Goal: Task Accomplishment & Management: Use online tool/utility

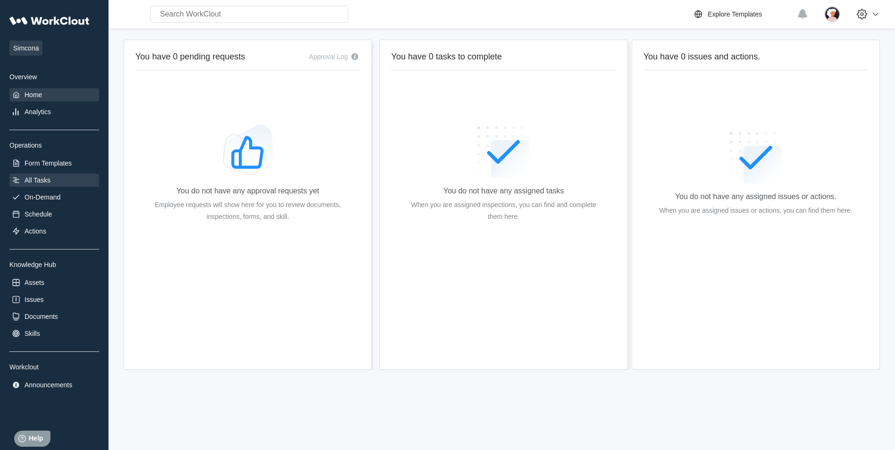
click at [34, 178] on div "All Tasks" at bounding box center [38, 180] width 26 height 8
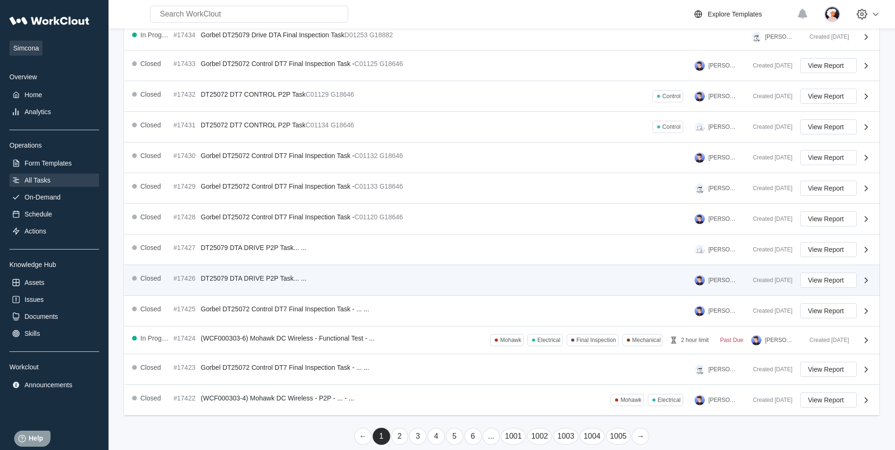
scroll to position [144, 0]
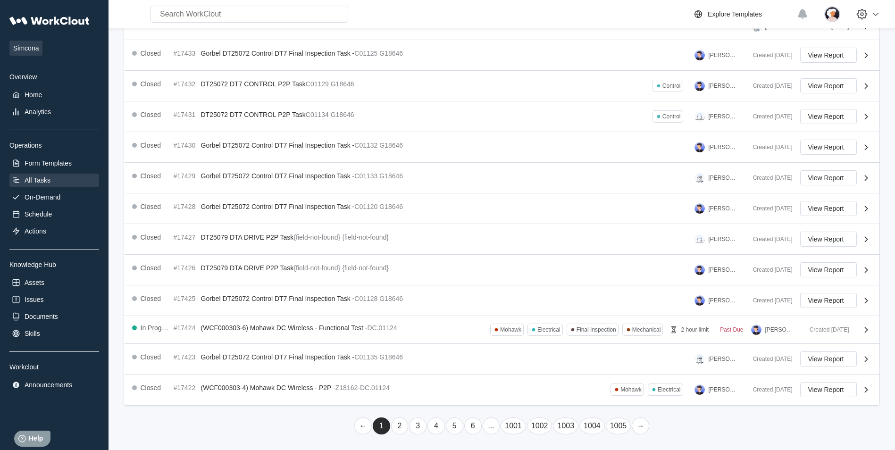
click at [490, 425] on link "..." at bounding box center [491, 425] width 17 height 17
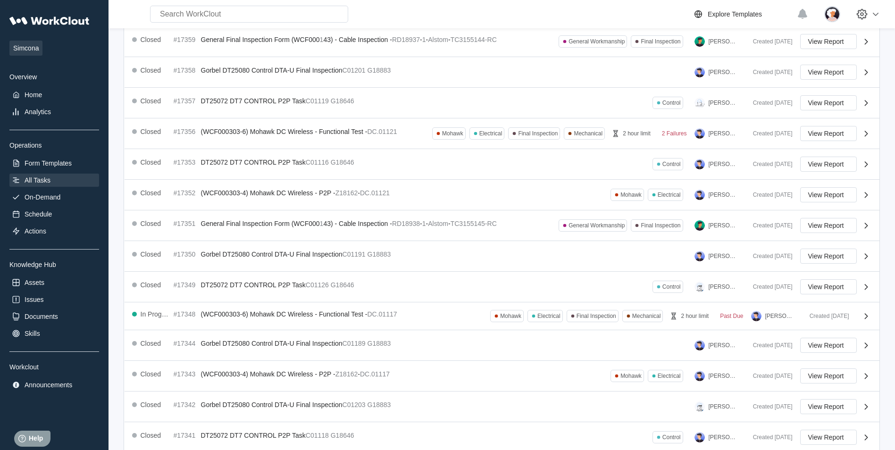
scroll to position [151, 0]
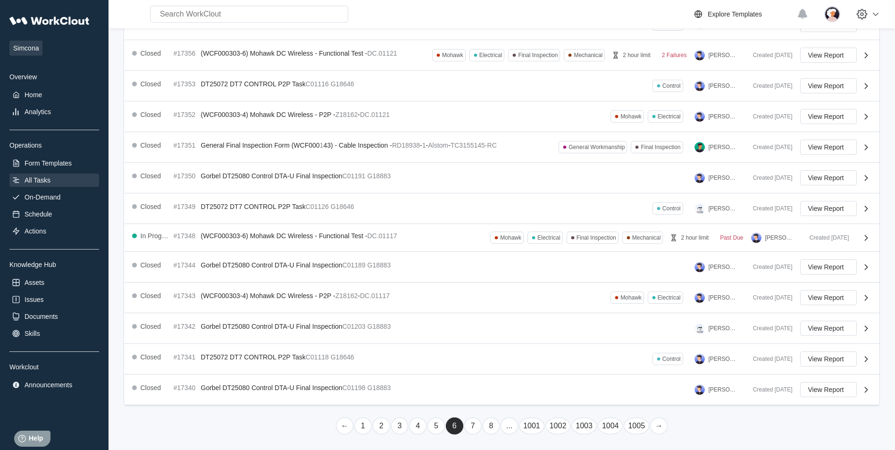
click at [509, 428] on link "..." at bounding box center [508, 425] width 17 height 17
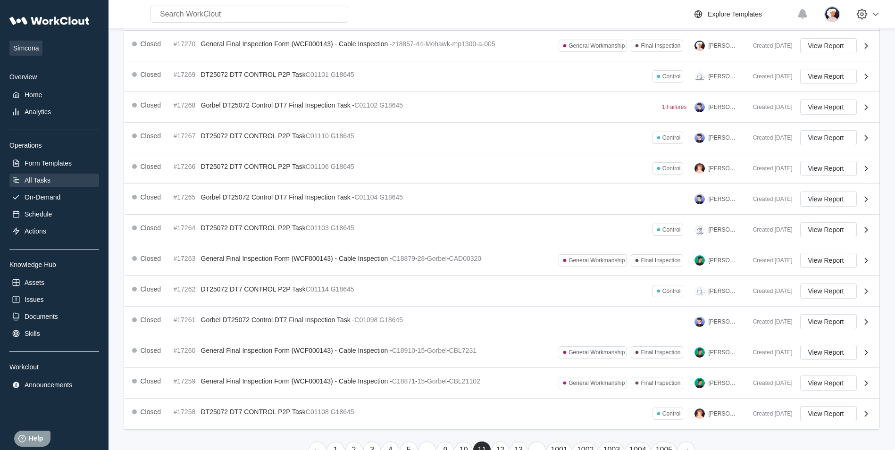
scroll to position [162, 0]
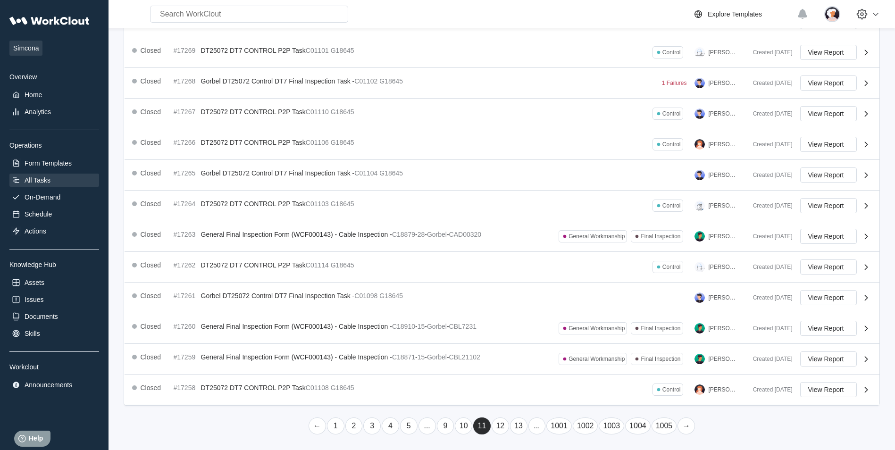
click at [535, 426] on link "..." at bounding box center [536, 425] width 17 height 17
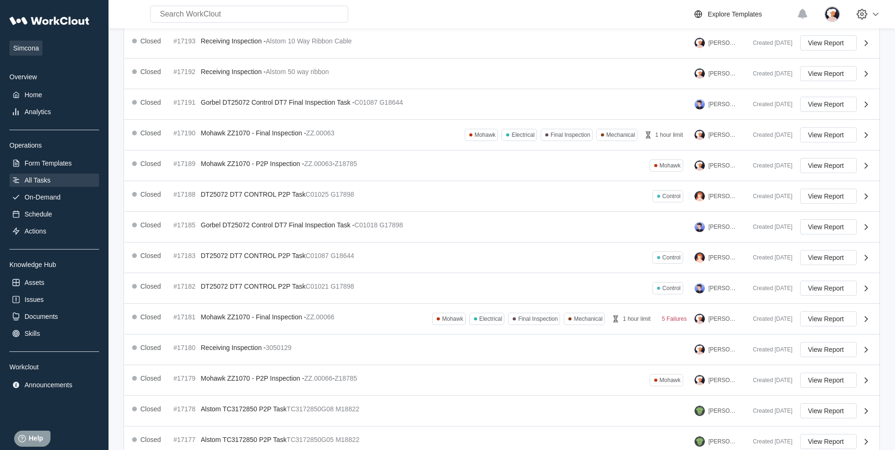
scroll to position [154, 0]
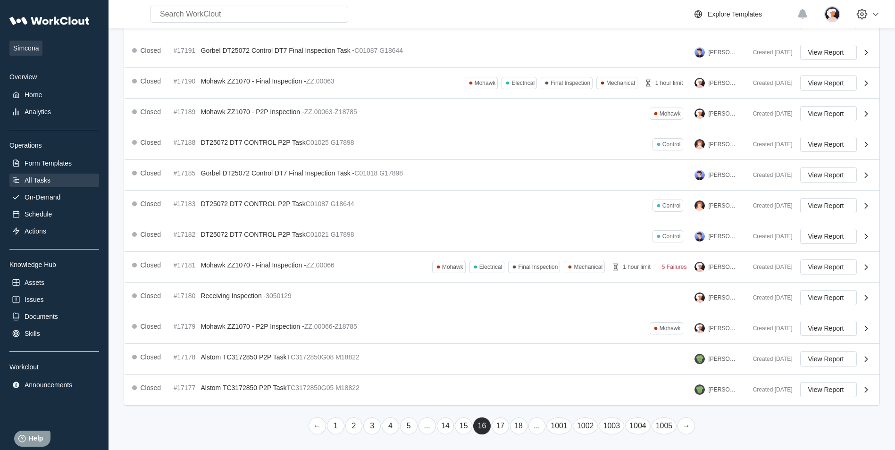
click at [540, 433] on link "..." at bounding box center [536, 425] width 17 height 17
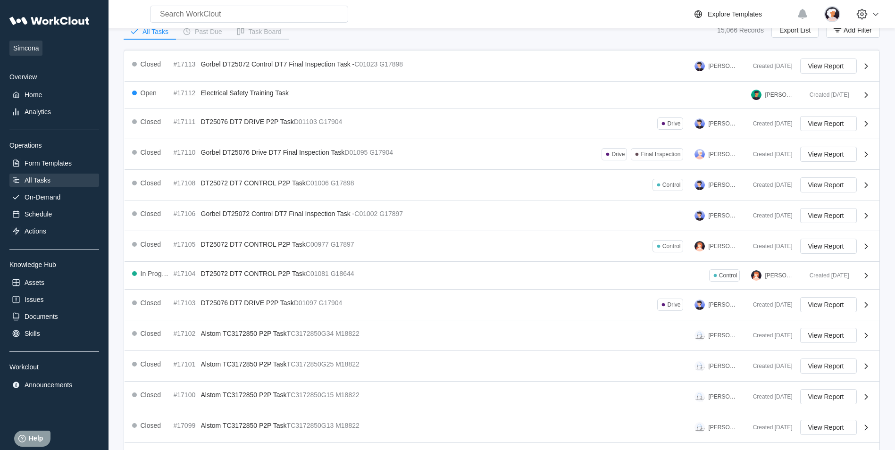
scroll to position [147, 0]
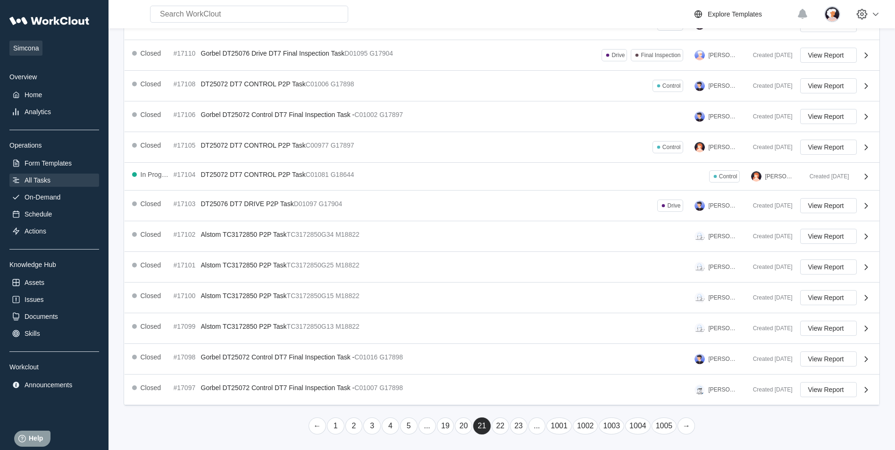
click at [535, 426] on link "..." at bounding box center [536, 425] width 17 height 17
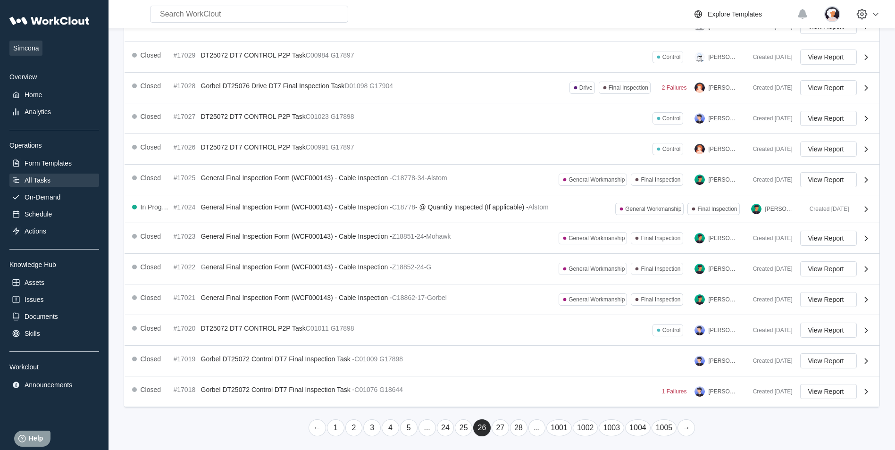
scroll to position [148, 0]
click at [532, 427] on link "..." at bounding box center [536, 425] width 17 height 17
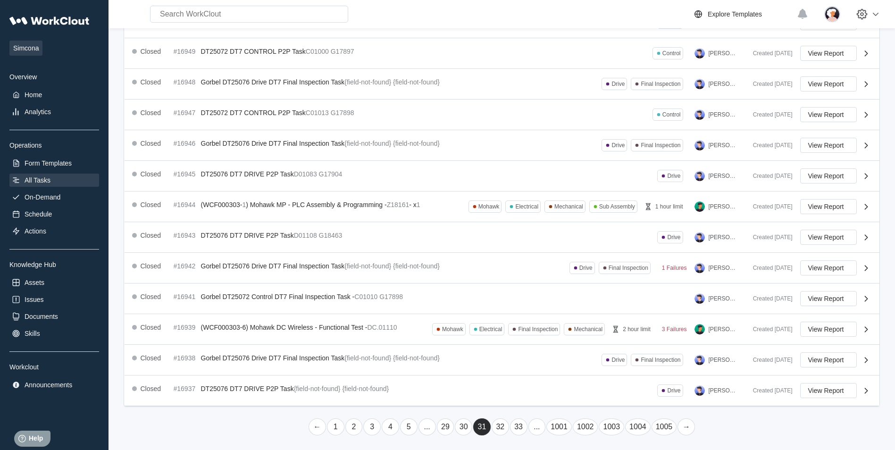
scroll to position [154, 0]
click at [536, 426] on link "..." at bounding box center [536, 425] width 17 height 17
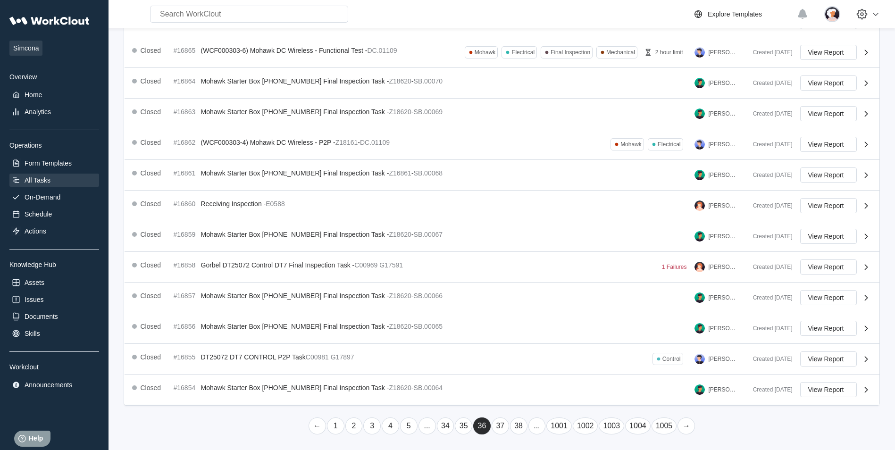
click at [534, 430] on link "..." at bounding box center [536, 425] width 17 height 17
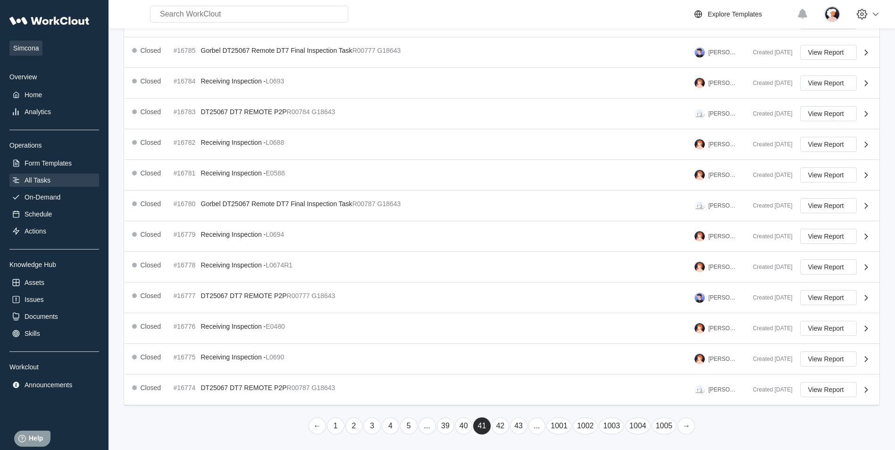
click at [535, 432] on link "..." at bounding box center [536, 425] width 17 height 17
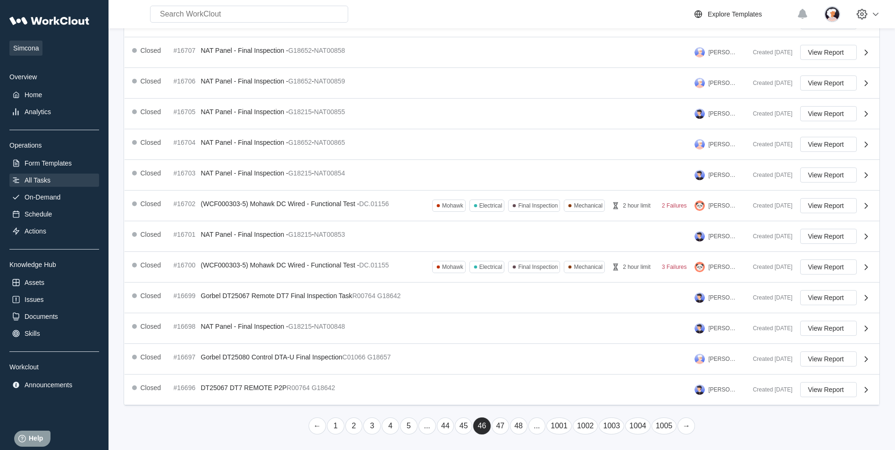
click at [535, 431] on link "..." at bounding box center [536, 425] width 17 height 17
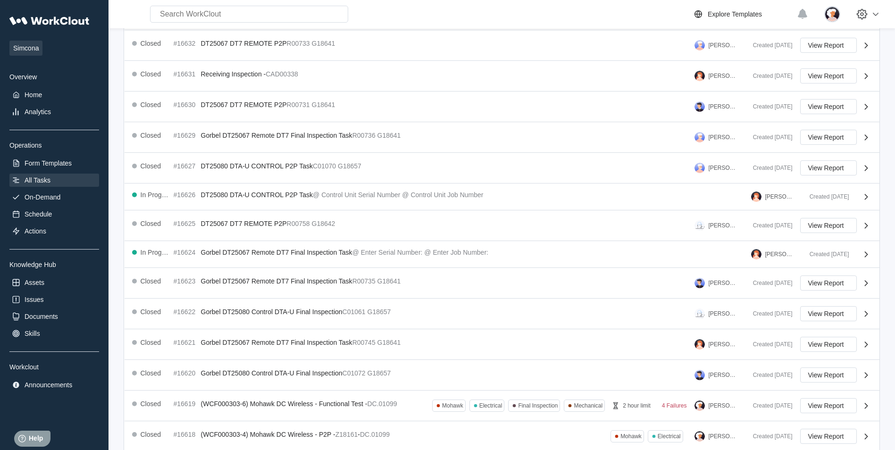
scroll to position [146, 0]
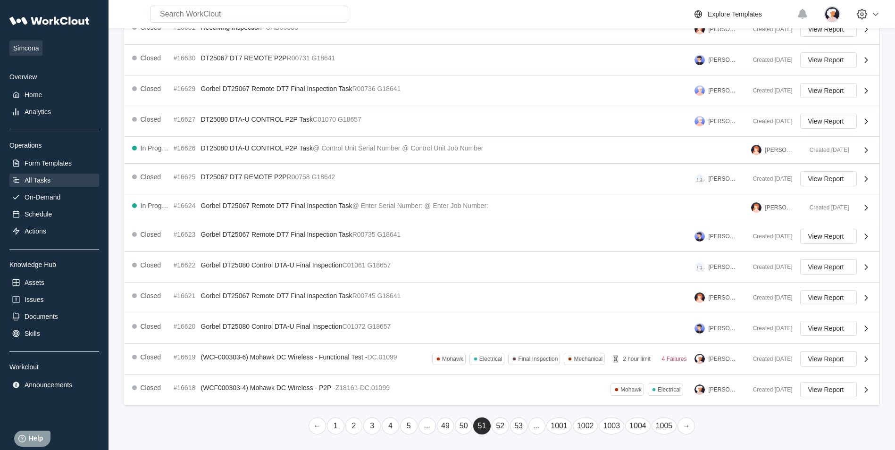
click at [534, 429] on link "..." at bounding box center [536, 425] width 17 height 17
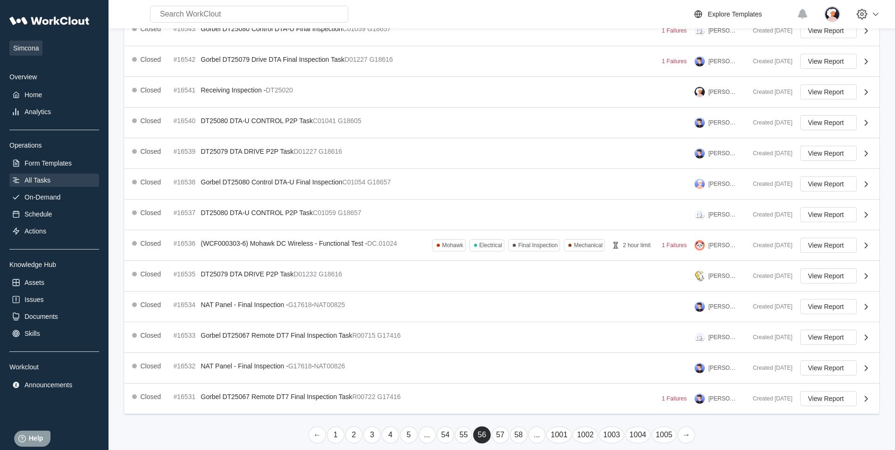
scroll to position [154, 0]
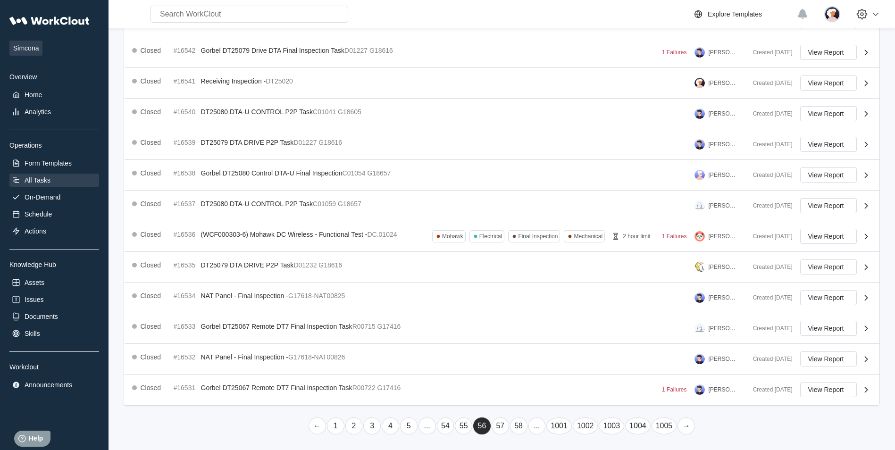
click at [537, 432] on link "..." at bounding box center [536, 425] width 17 height 17
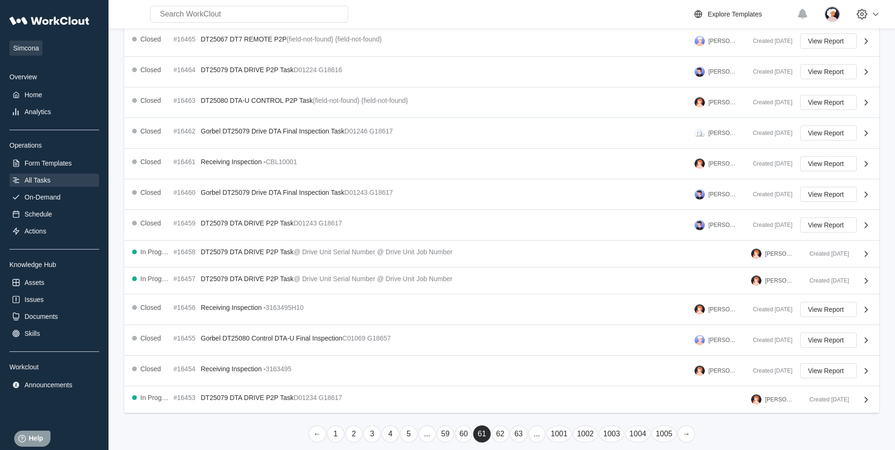
scroll to position [142, 0]
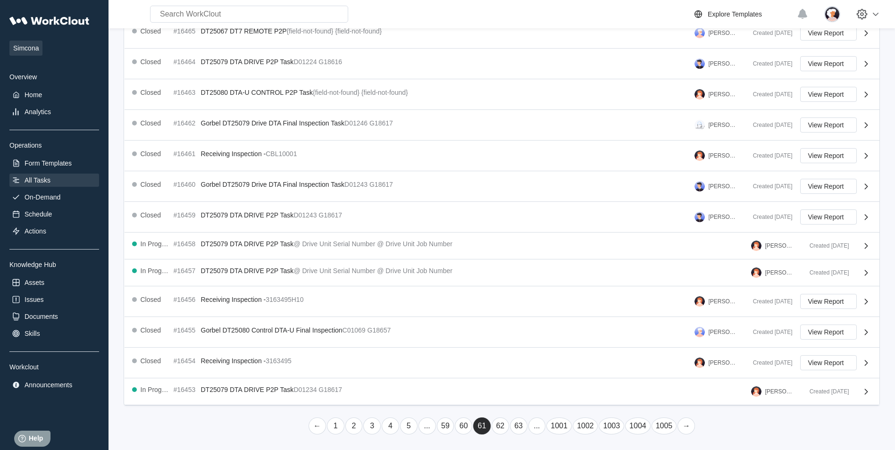
click at [535, 429] on link "..." at bounding box center [536, 425] width 17 height 17
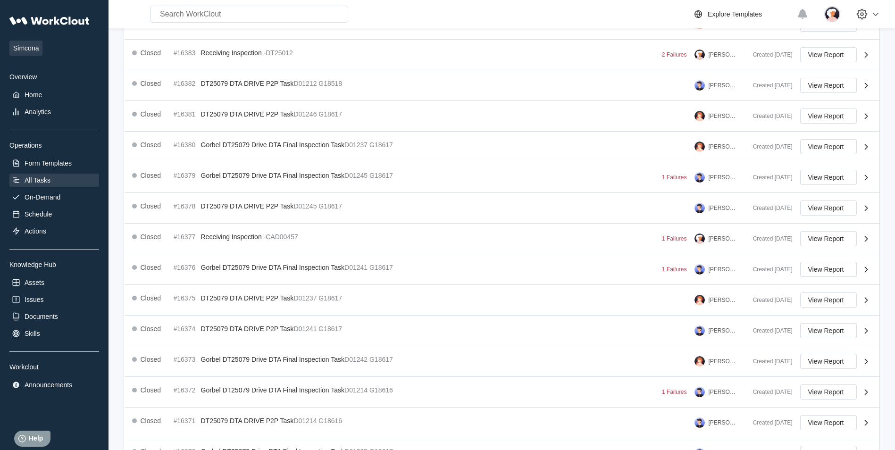
scroll to position [154, 0]
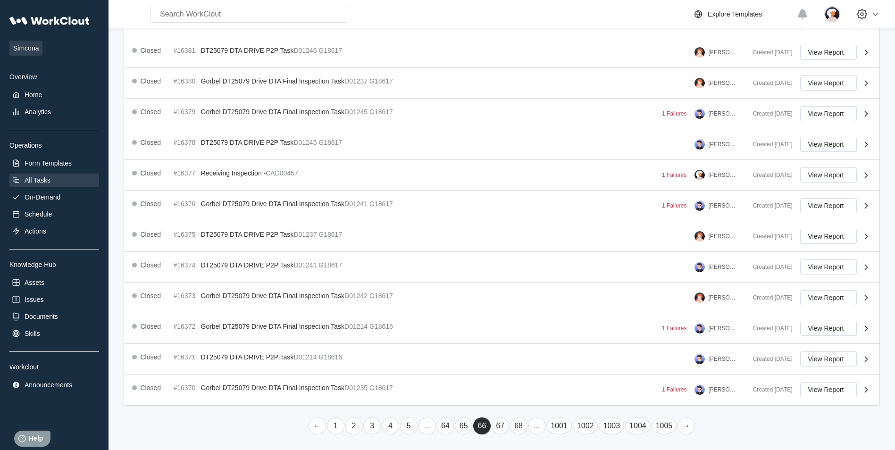
click at [535, 431] on link "..." at bounding box center [536, 425] width 17 height 17
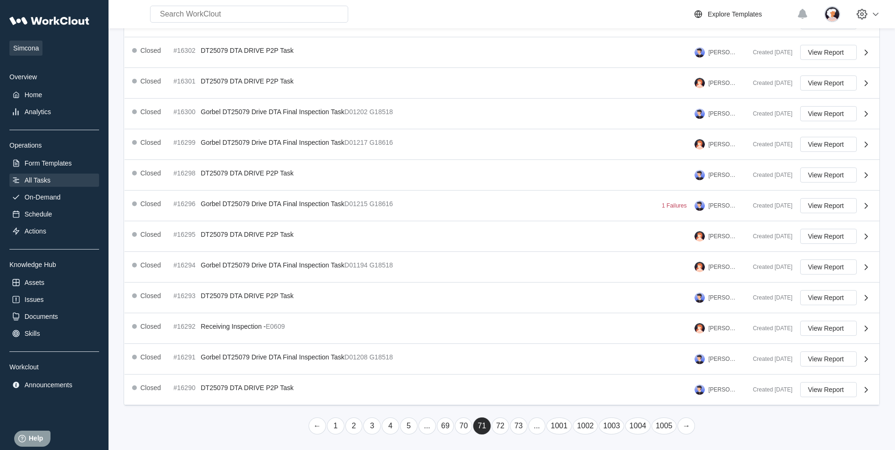
click at [534, 431] on link "..." at bounding box center [536, 425] width 17 height 17
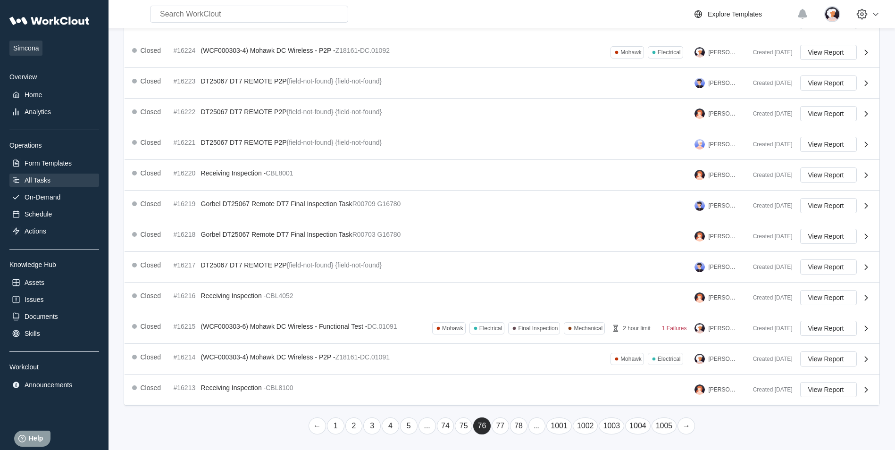
click at [466, 427] on link "75" at bounding box center [463, 425] width 17 height 17
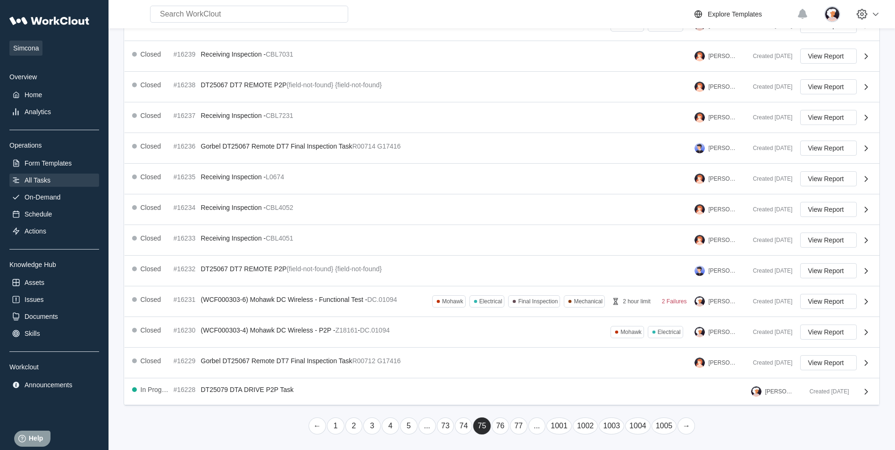
click at [448, 425] on link "73" at bounding box center [445, 425] width 17 height 17
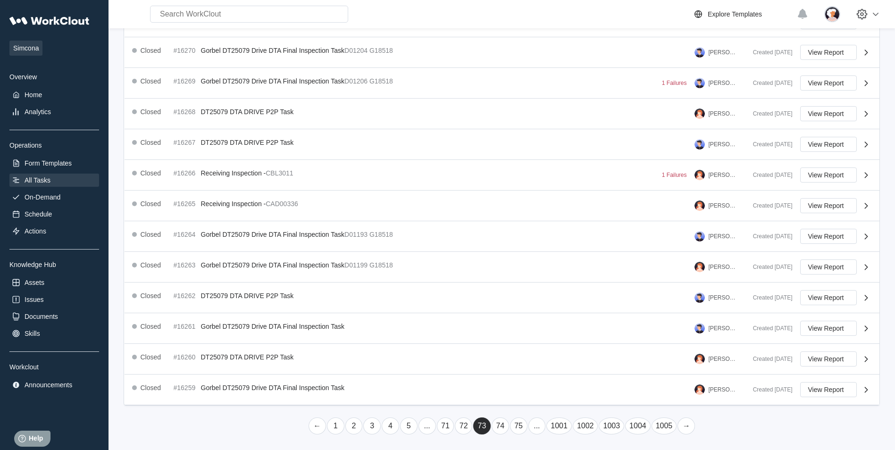
click at [458, 426] on link "72" at bounding box center [463, 425] width 17 height 17
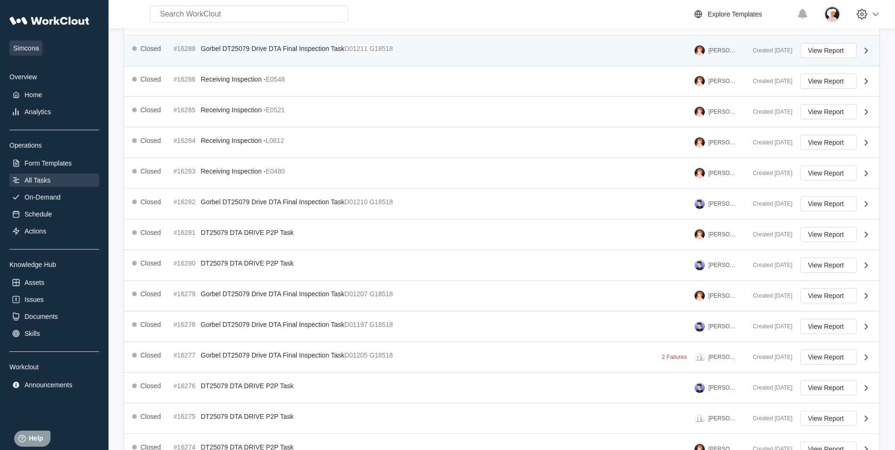
scroll to position [142, 0]
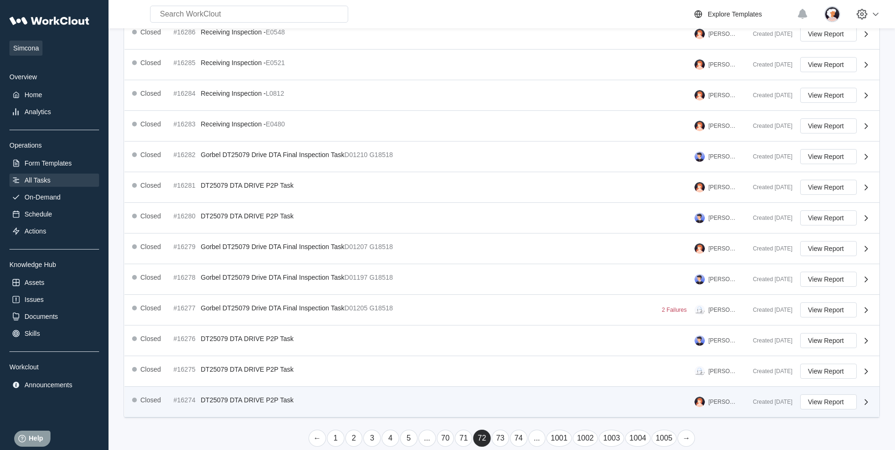
click at [285, 401] on span "DT25079 DTA DRIVE P2P Task" at bounding box center [247, 400] width 93 height 8
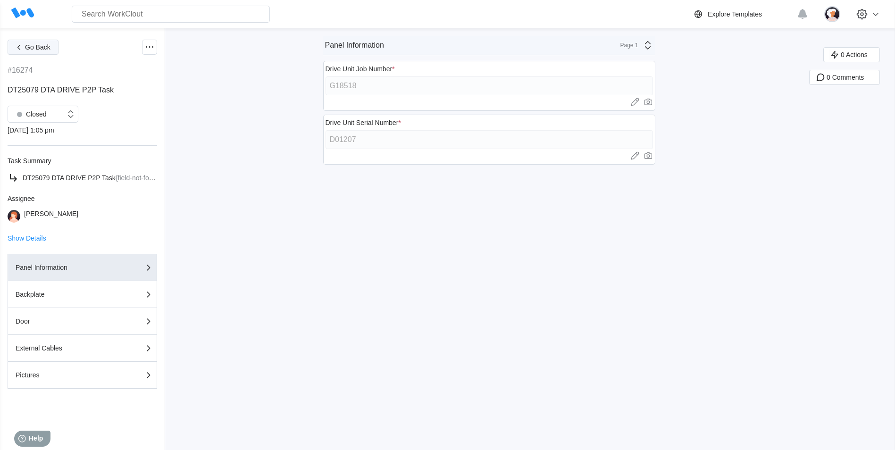
click at [38, 49] on span "Go Back" at bounding box center [37, 47] width 25 height 7
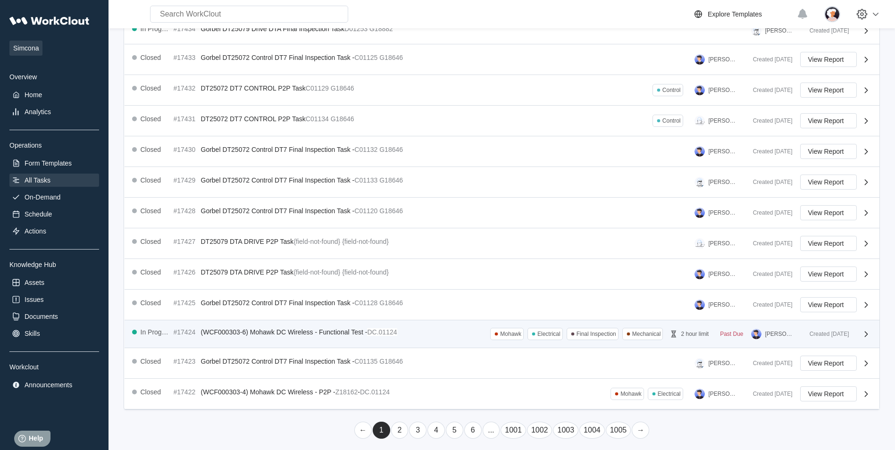
scroll to position [144, 0]
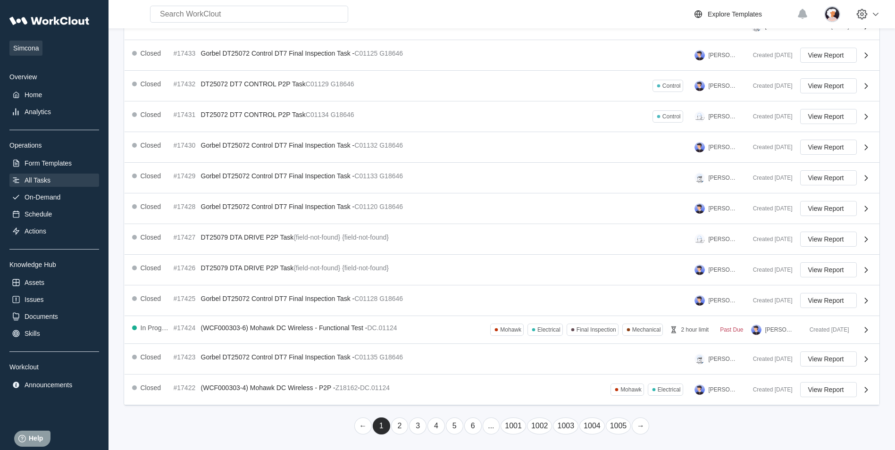
click at [495, 428] on link "..." at bounding box center [491, 425] width 17 height 17
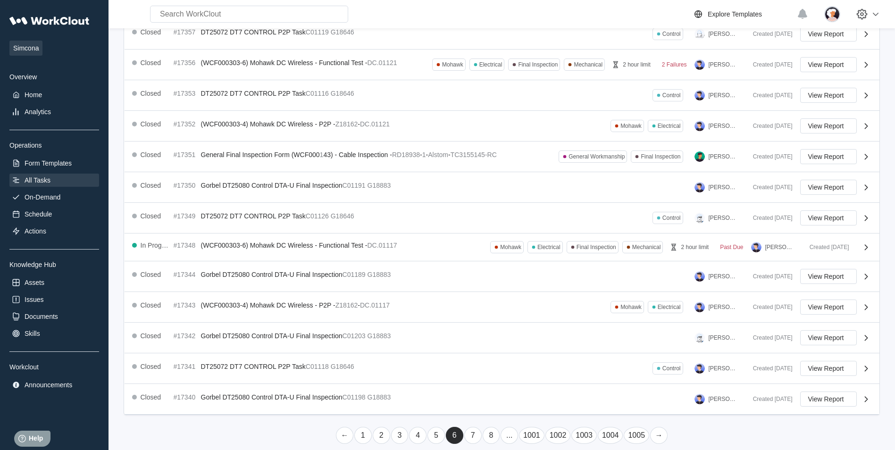
scroll to position [151, 0]
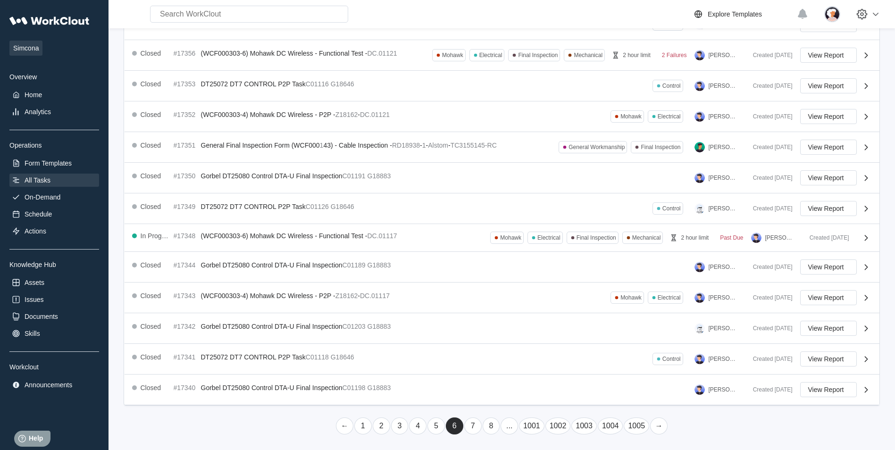
click at [510, 428] on link "..." at bounding box center [508, 425] width 17 height 17
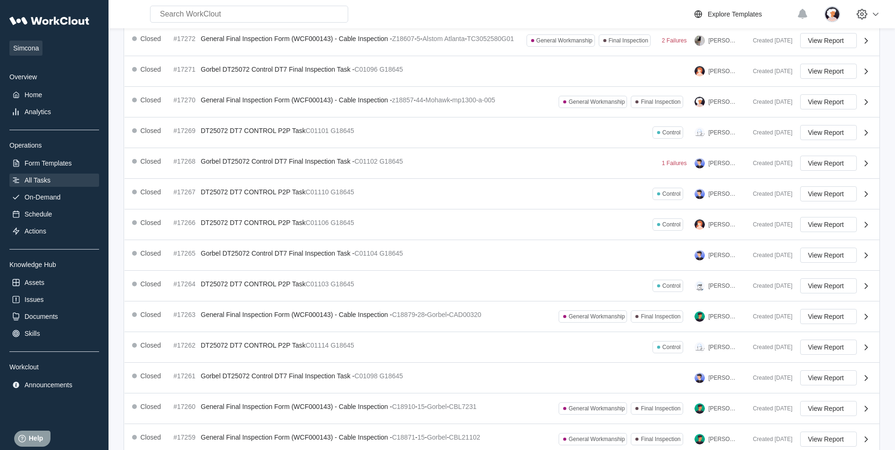
scroll to position [162, 0]
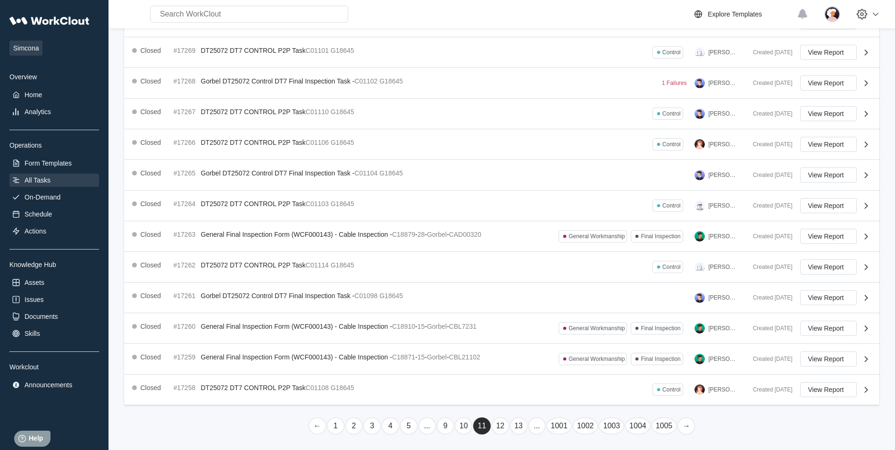
click at [534, 430] on link "..." at bounding box center [536, 425] width 17 height 17
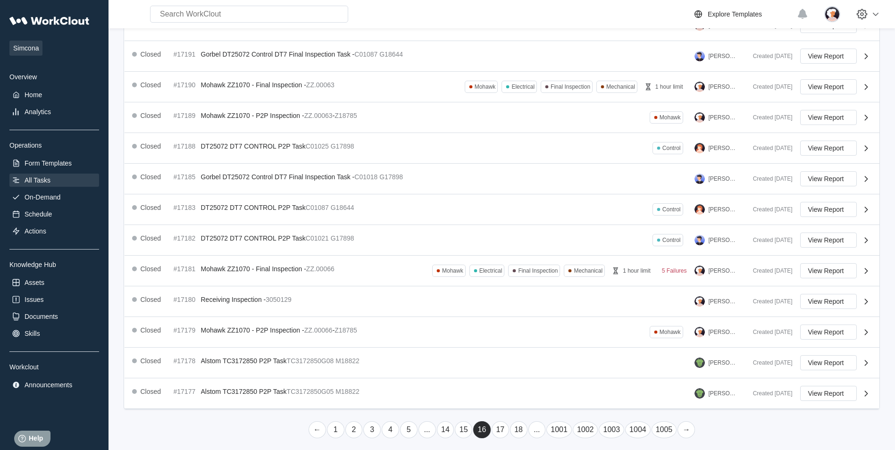
scroll to position [154, 0]
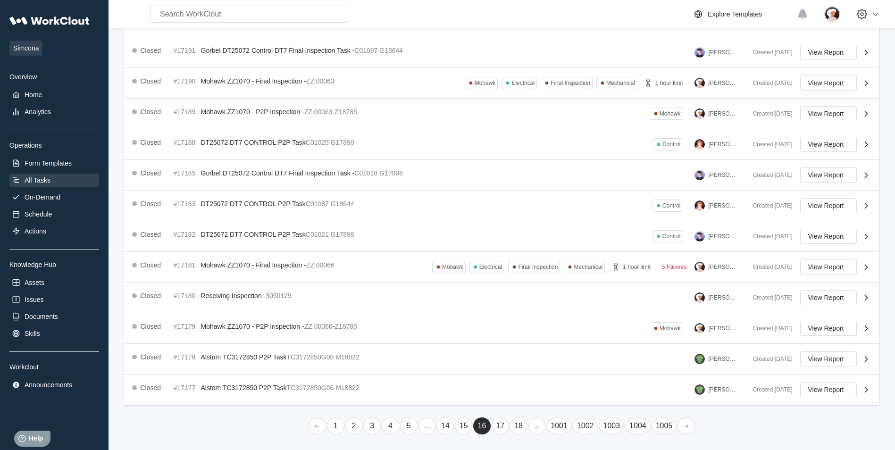
click at [533, 425] on link "..." at bounding box center [536, 425] width 17 height 17
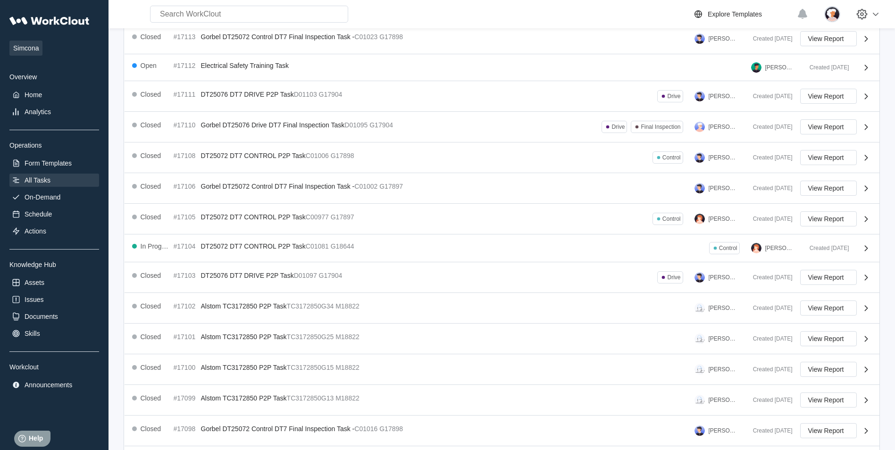
scroll to position [147, 0]
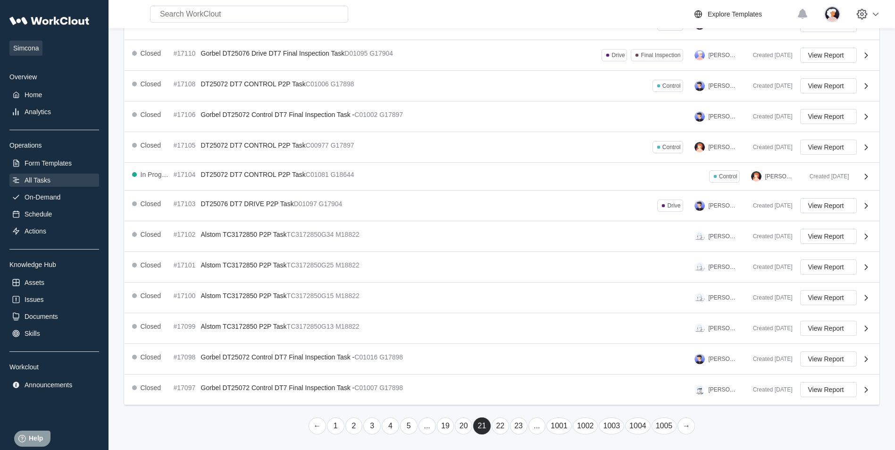
click at [532, 427] on link "..." at bounding box center [536, 425] width 17 height 17
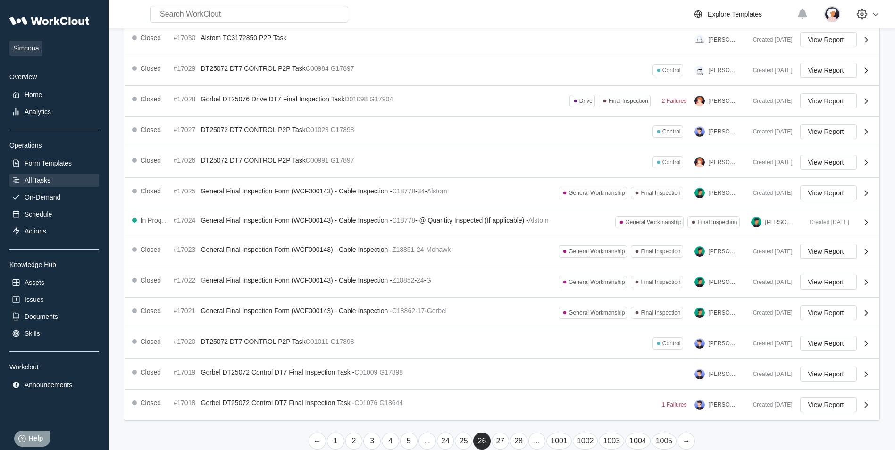
scroll to position [148, 0]
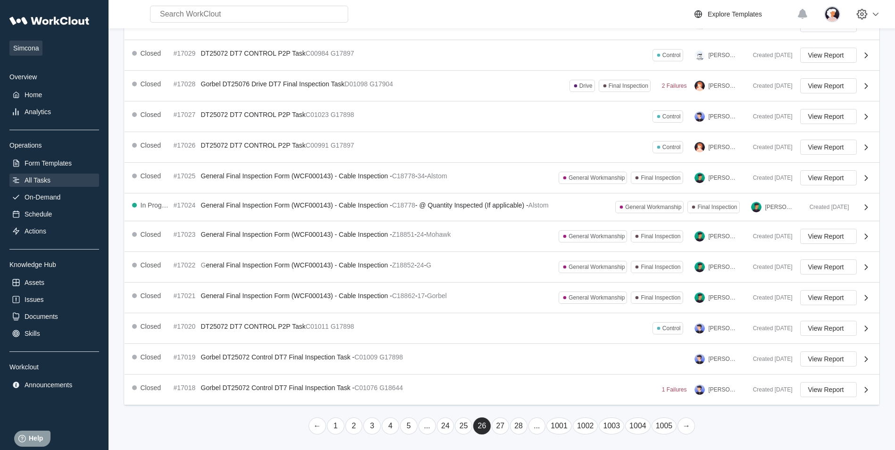
click at [533, 425] on link "..." at bounding box center [536, 425] width 17 height 17
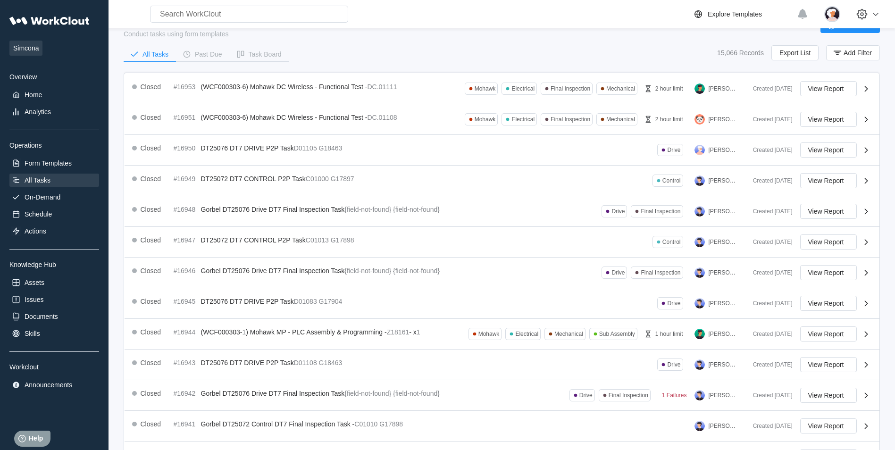
scroll to position [154, 0]
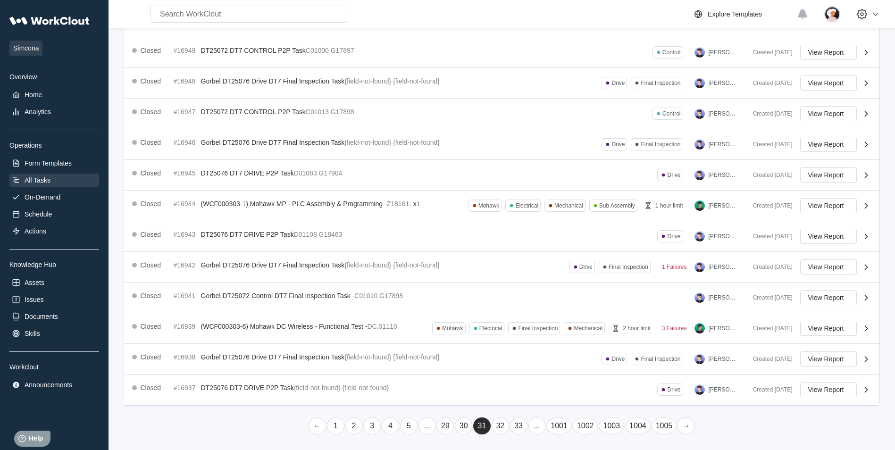
click at [533, 427] on link "..." at bounding box center [536, 425] width 17 height 17
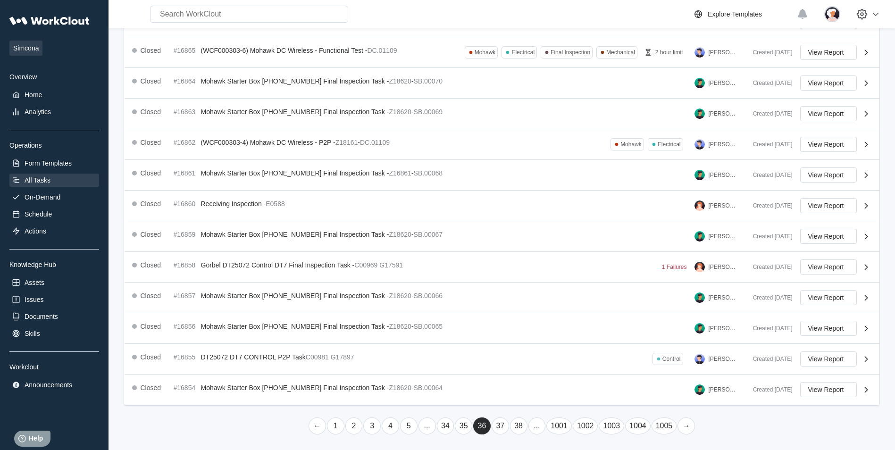
click at [535, 431] on link "..." at bounding box center [536, 425] width 17 height 17
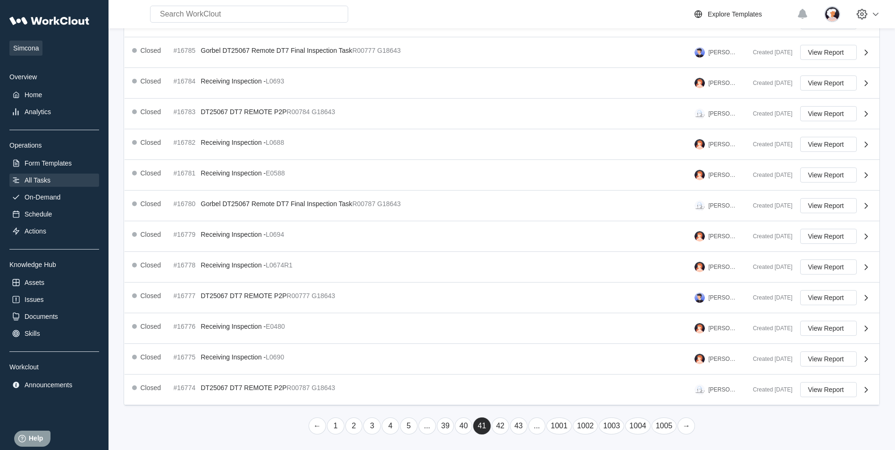
click at [535, 427] on link "..." at bounding box center [536, 425] width 17 height 17
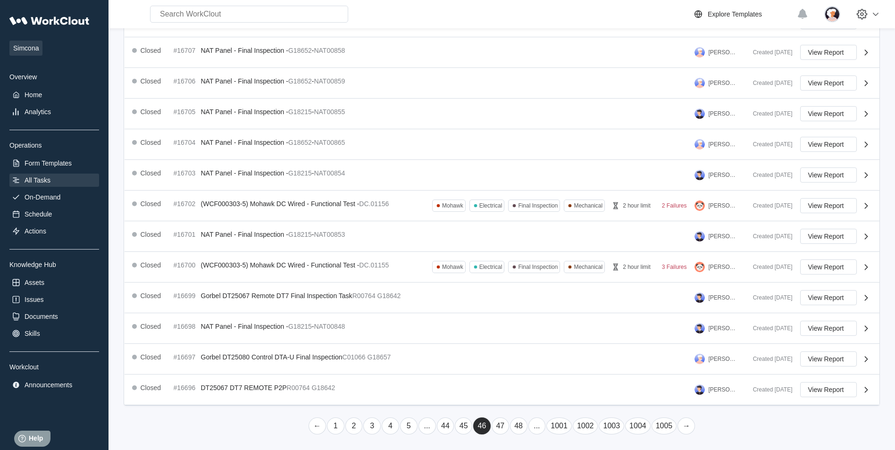
click at [538, 429] on link "..." at bounding box center [536, 425] width 17 height 17
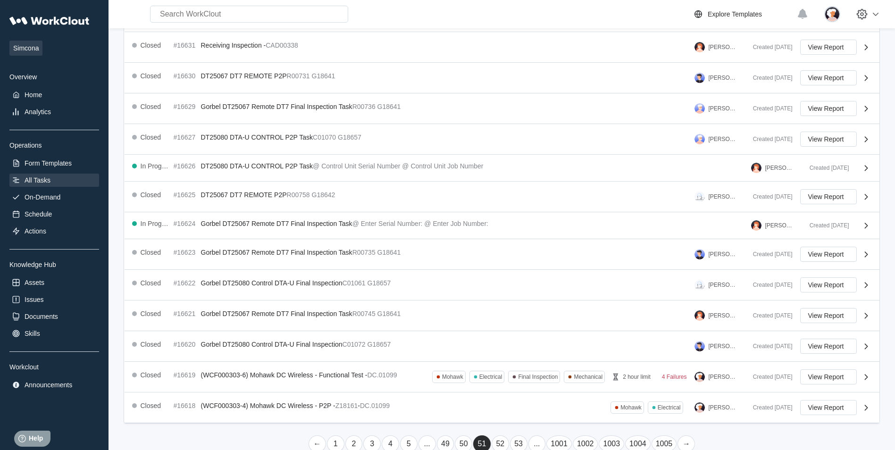
scroll to position [146, 0]
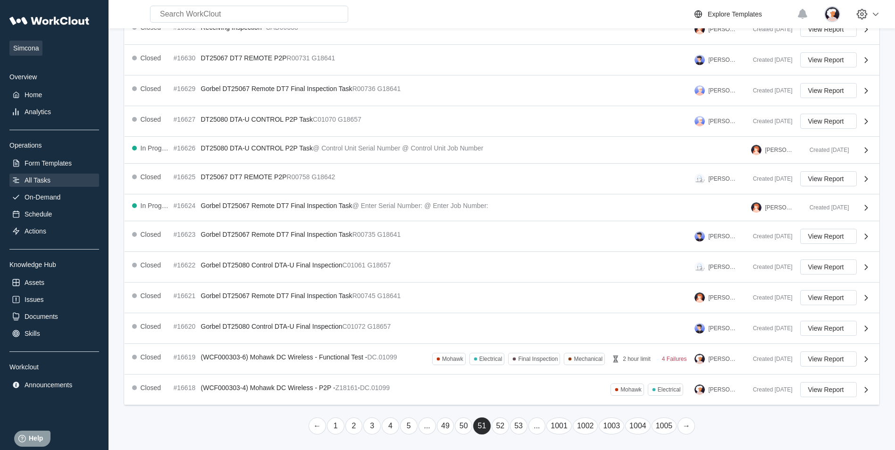
click at [521, 429] on link "53" at bounding box center [518, 425] width 17 height 17
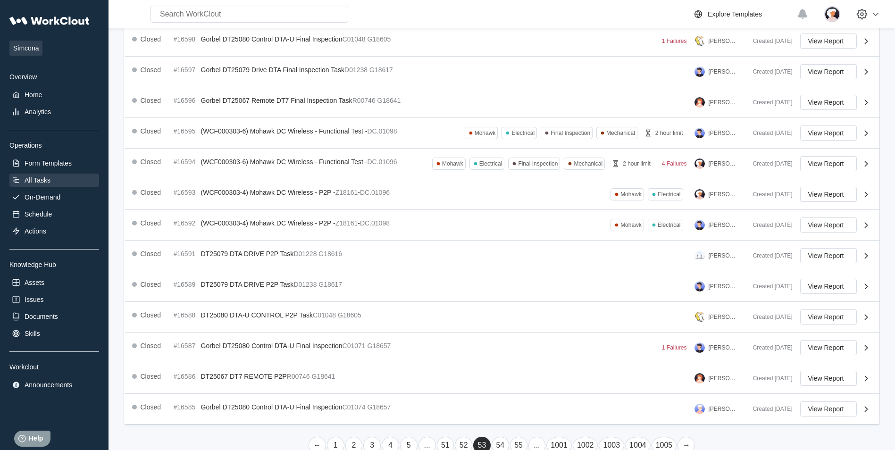
scroll to position [154, 0]
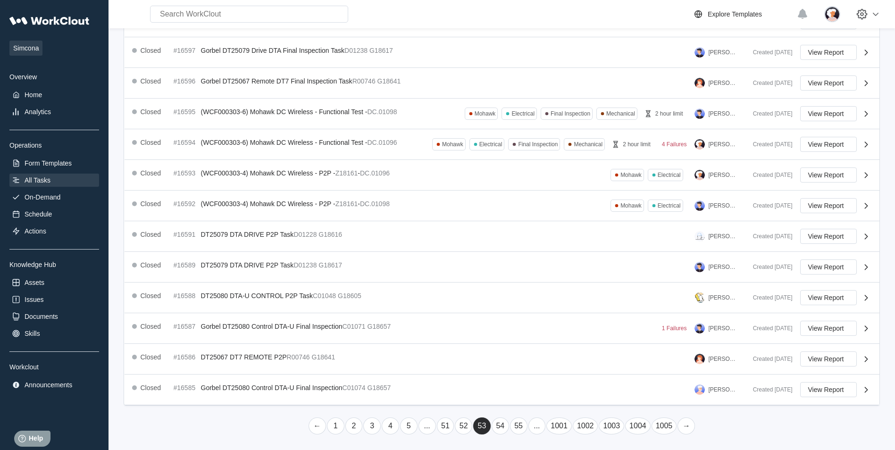
click at [520, 424] on link "55" at bounding box center [518, 425] width 17 height 17
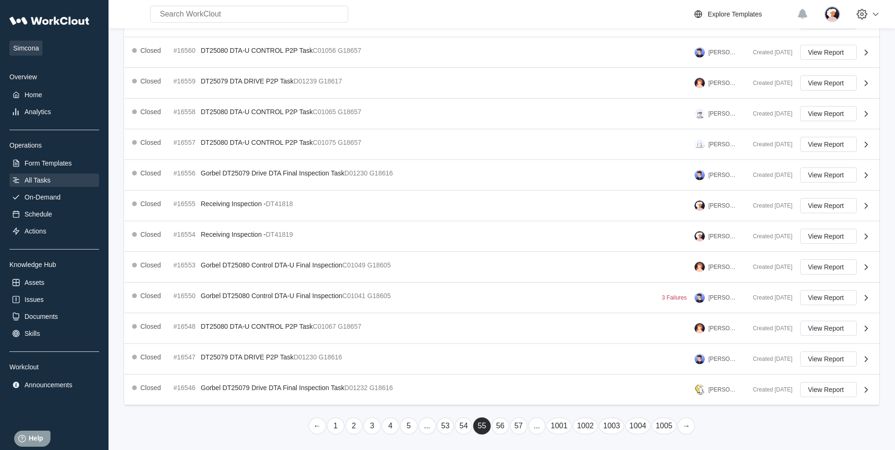
click at [520, 426] on link "57" at bounding box center [518, 425] width 17 height 17
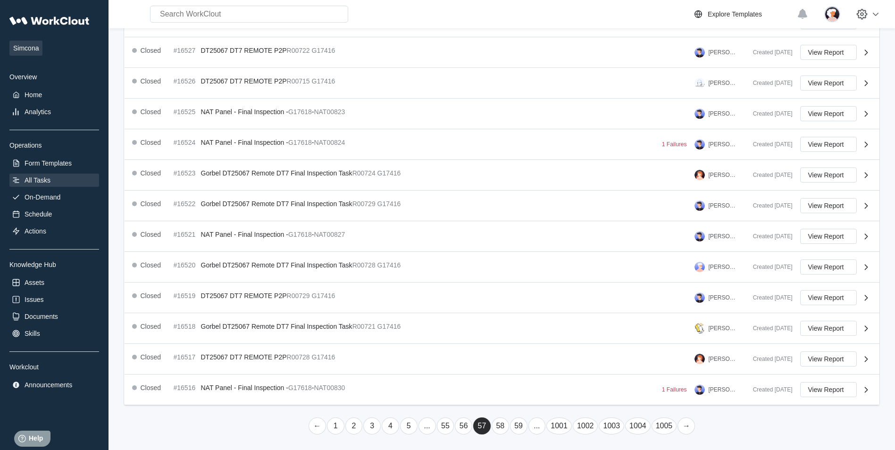
click at [518, 424] on link "59" at bounding box center [518, 425] width 17 height 17
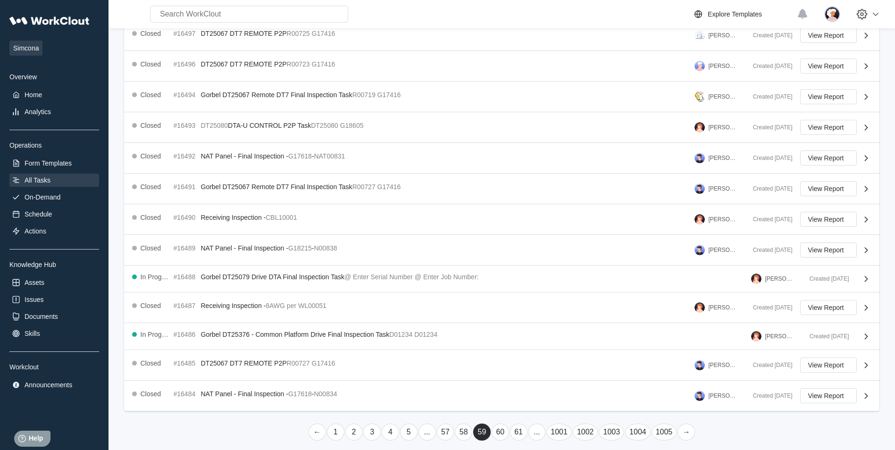
scroll to position [146, 0]
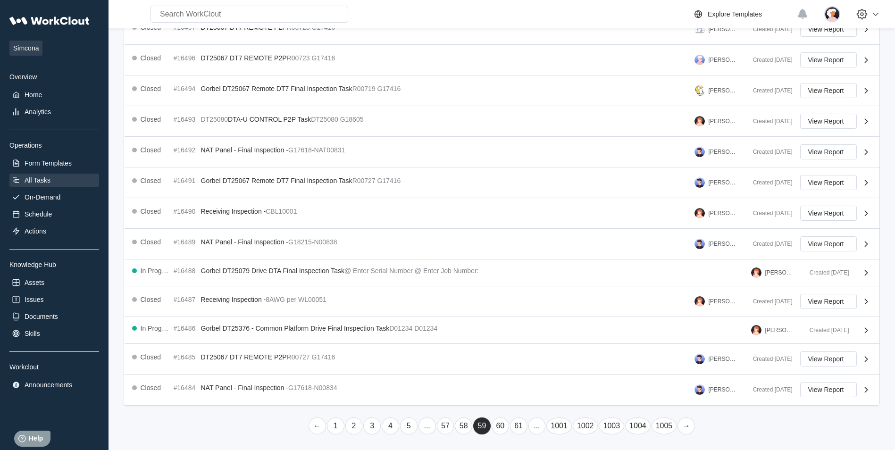
click at [519, 429] on link "61" at bounding box center [518, 425] width 17 height 17
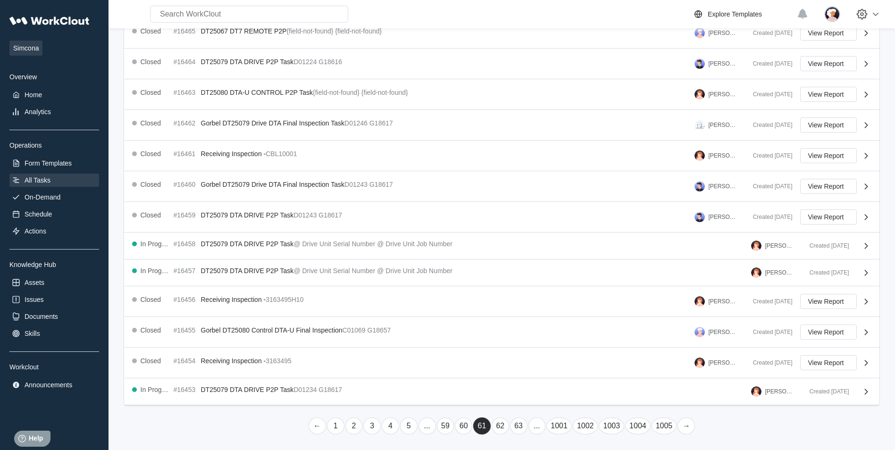
click at [519, 428] on link "63" at bounding box center [518, 425] width 17 height 17
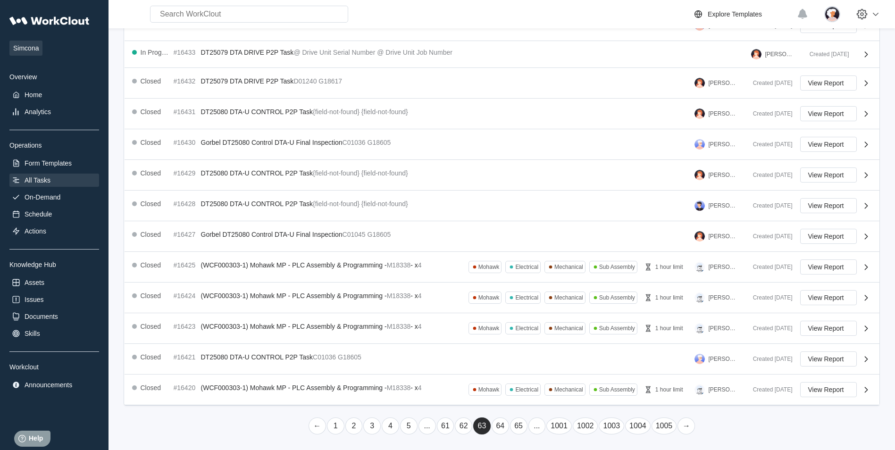
click at [518, 426] on link "65" at bounding box center [518, 425] width 17 height 17
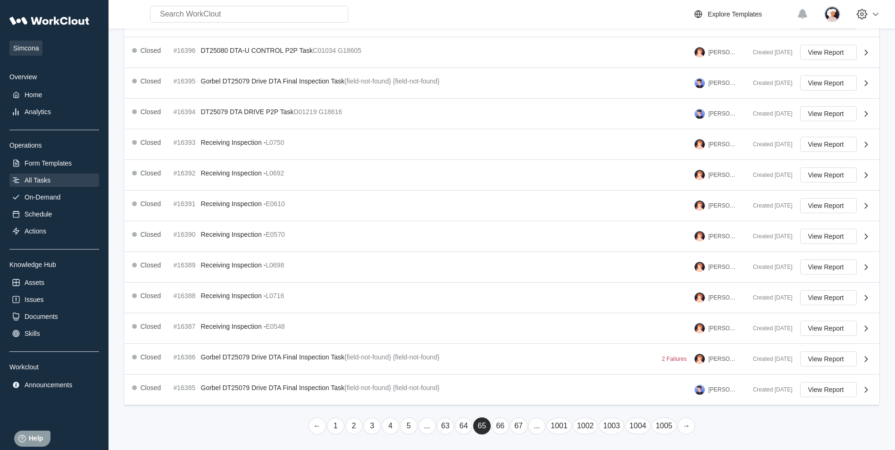
click at [519, 428] on link "67" at bounding box center [518, 425] width 17 height 17
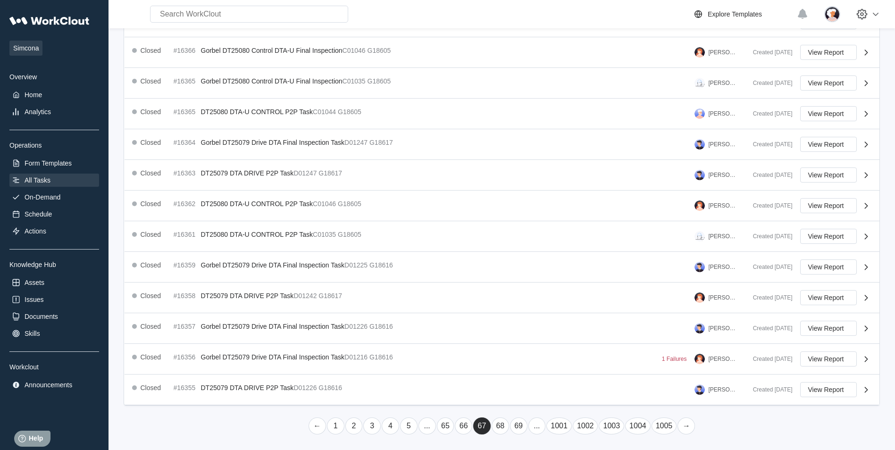
click at [519, 428] on link "69" at bounding box center [518, 425] width 17 height 17
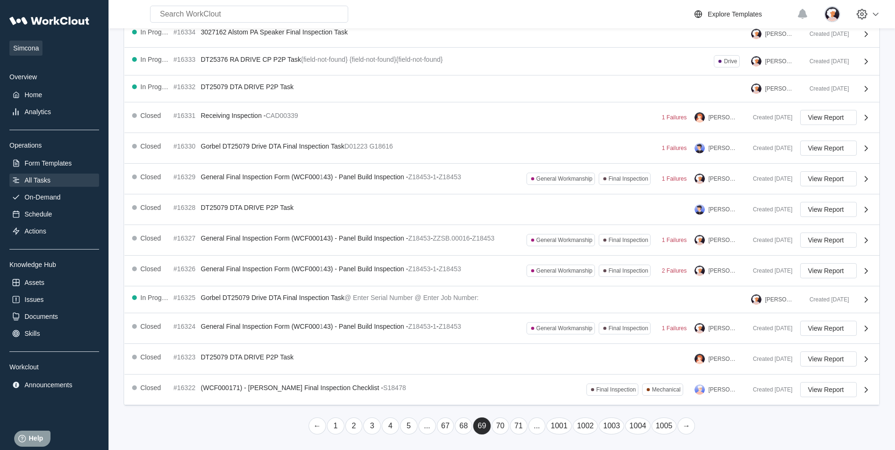
click at [519, 428] on link "71" at bounding box center [518, 425] width 17 height 17
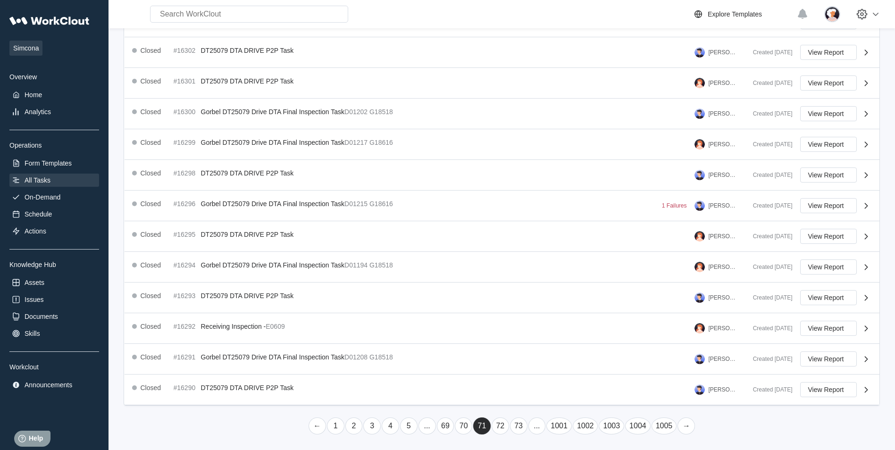
click at [497, 428] on link "72" at bounding box center [499, 425] width 17 height 17
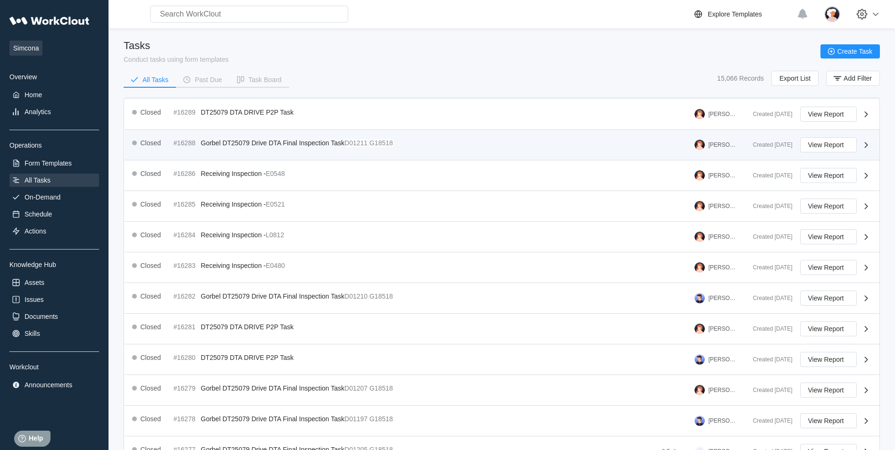
click at [300, 148] on div "Closed #16288 Gorbel DT25079 Drive DTA Final Inspection Task D01211 G18518" at bounding box center [264, 142] width 265 height 11
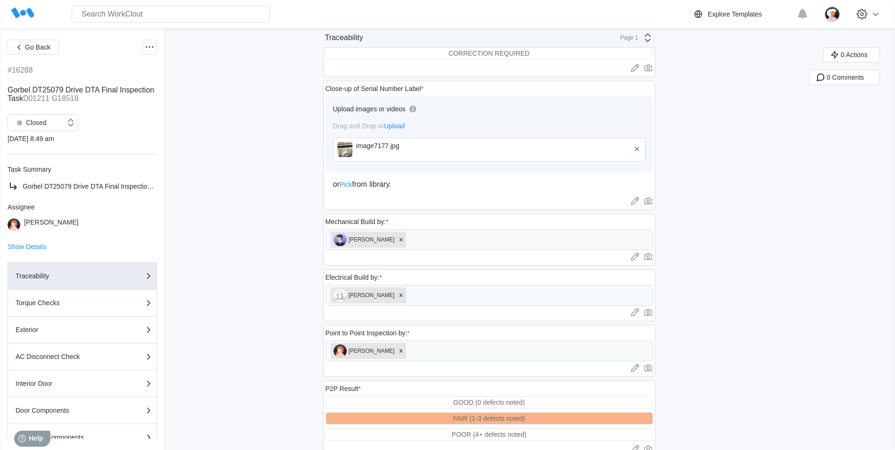
scroll to position [355, 0]
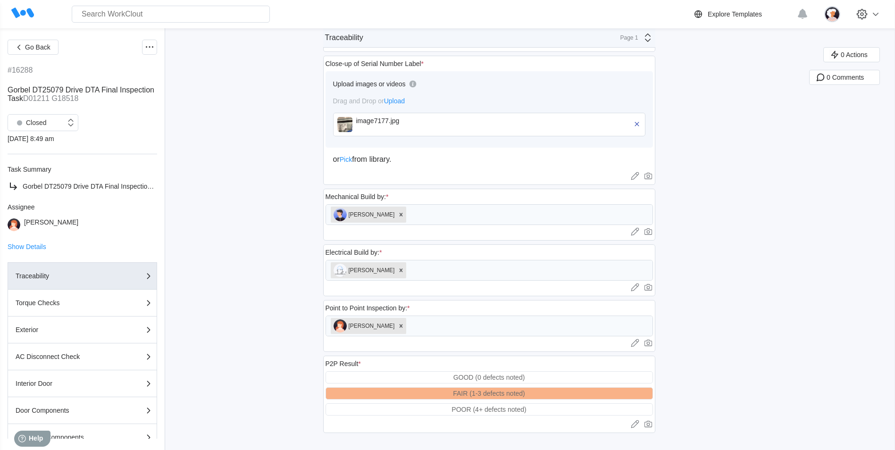
click at [650, 40] on icon at bounding box center [647, 37] width 11 height 11
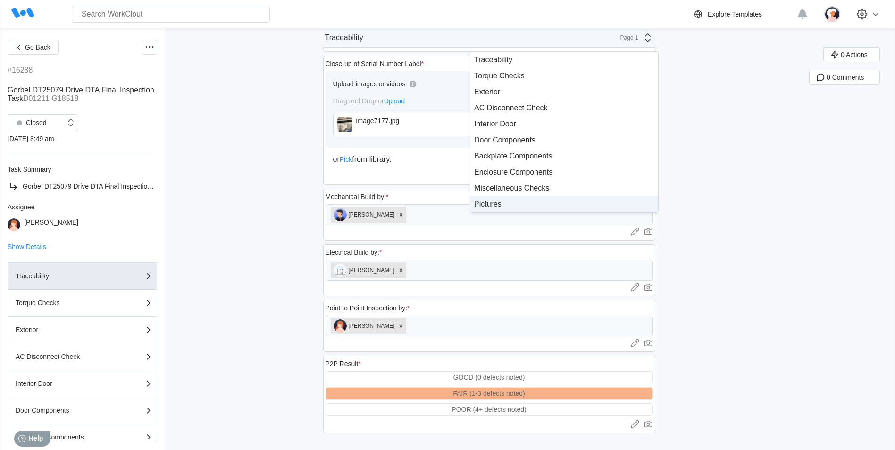
click at [555, 201] on div "Pictures" at bounding box center [564, 204] width 180 height 8
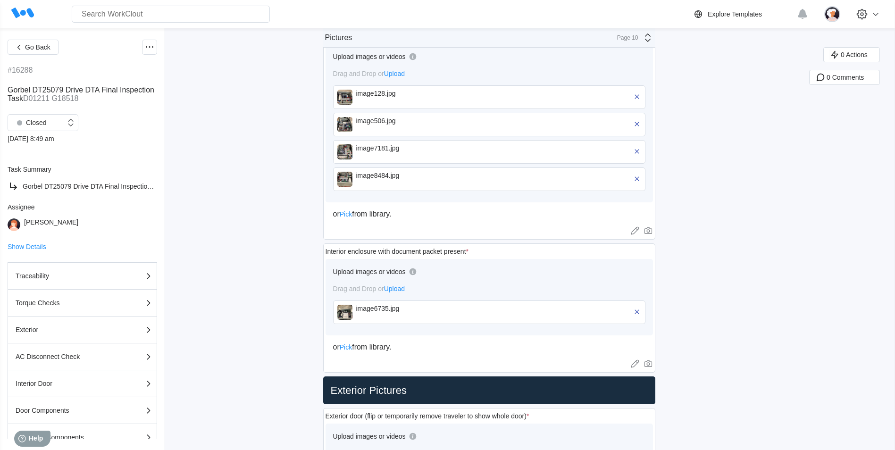
scroll to position [629, 0]
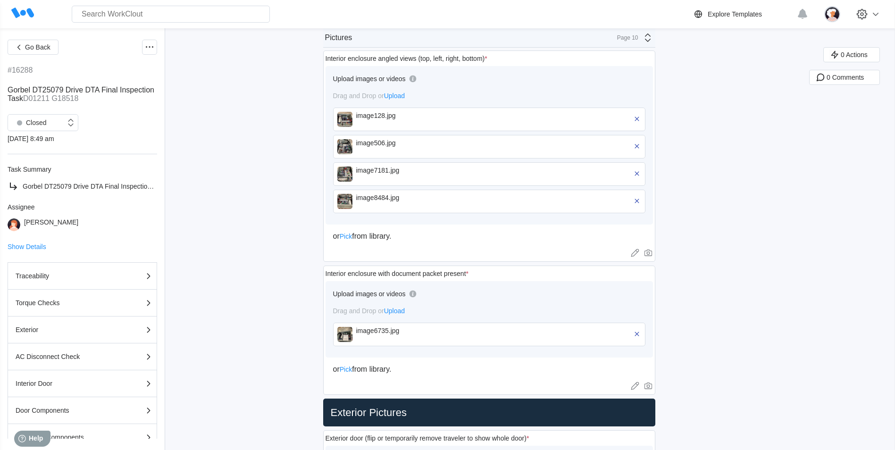
click at [357, 118] on div "image128.jpg" at bounding box center [489, 120] width 312 height 24
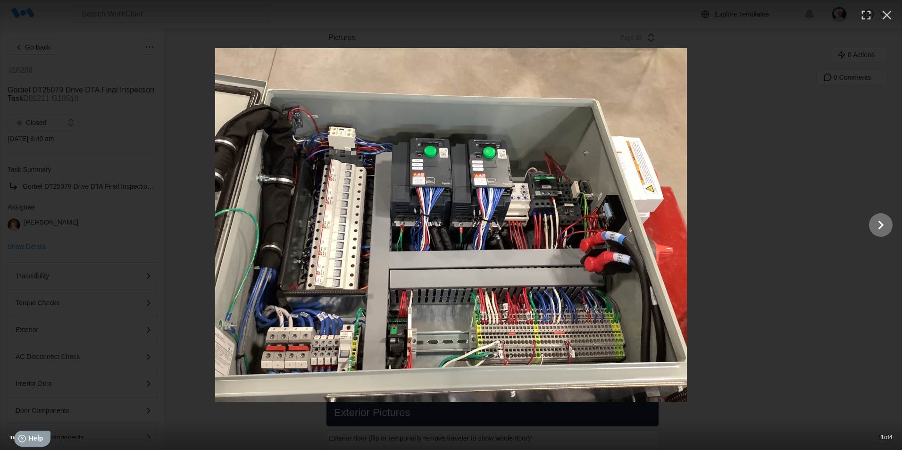
click at [881, 230] on icon "Show slide 2 of 4" at bounding box center [881, 225] width 18 height 23
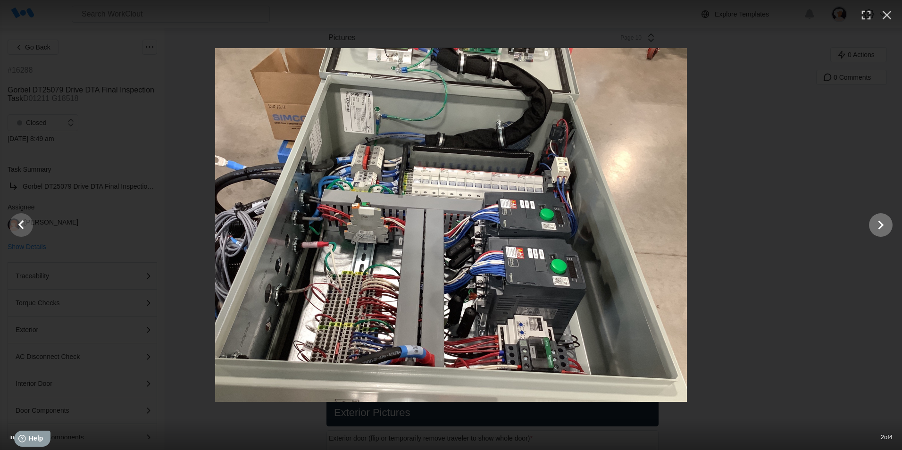
click at [881, 230] on icon "Show slide 3 of 4" at bounding box center [881, 225] width 18 height 23
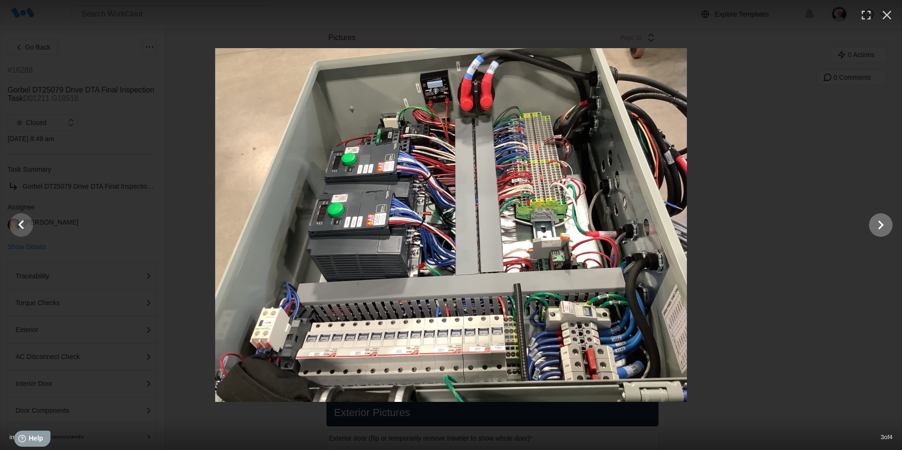
click at [882, 230] on icon "Show slide 4 of 4" at bounding box center [881, 225] width 18 height 23
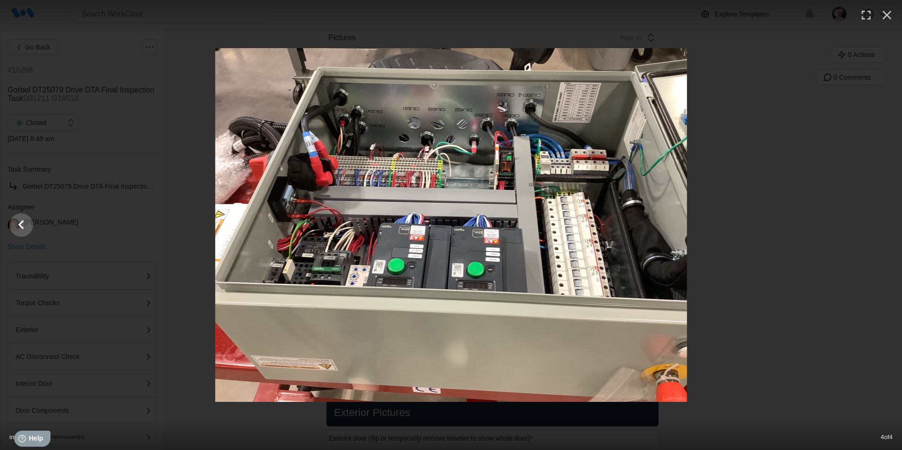
click at [882, 230] on div at bounding box center [451, 225] width 902 height 354
click at [892, 16] on icon "button" at bounding box center [886, 15] width 15 height 15
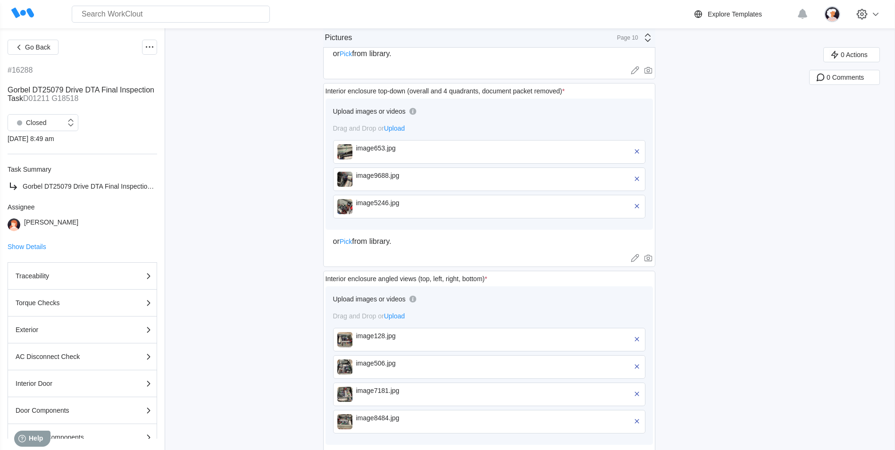
scroll to position [393, 0]
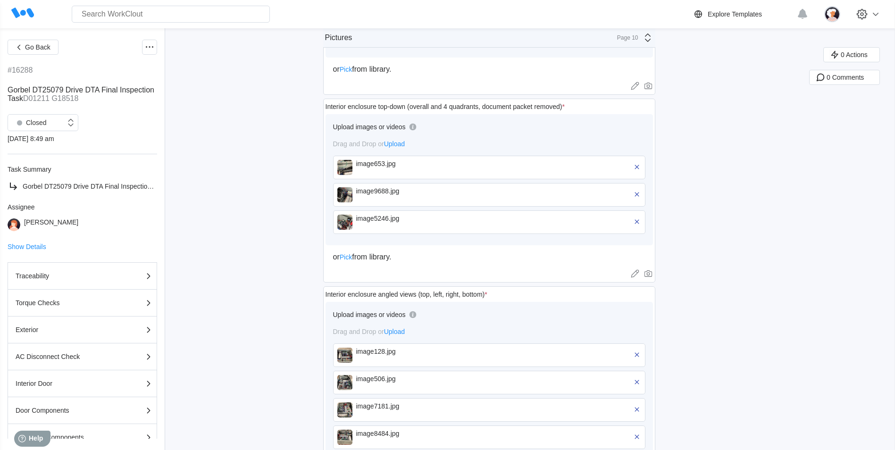
click at [370, 173] on div "image653.jpg" at bounding box center [410, 167] width 108 height 15
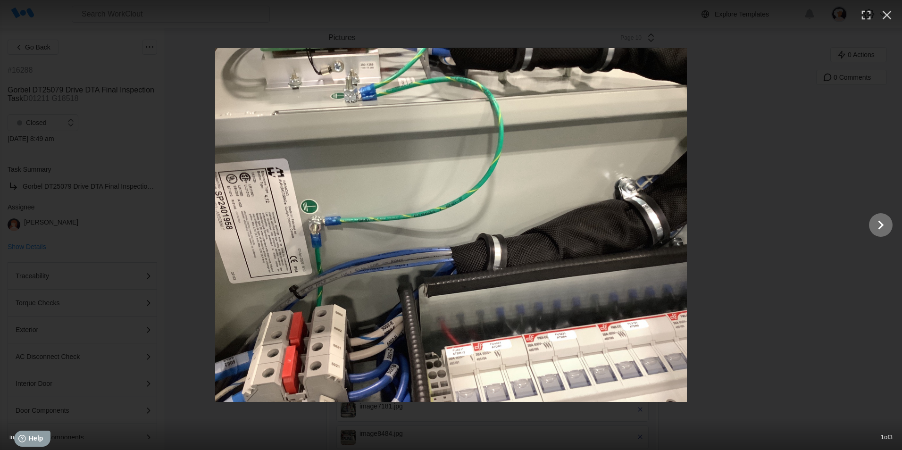
click at [878, 229] on icon "Show slide 2 of 3" at bounding box center [881, 225] width 18 height 23
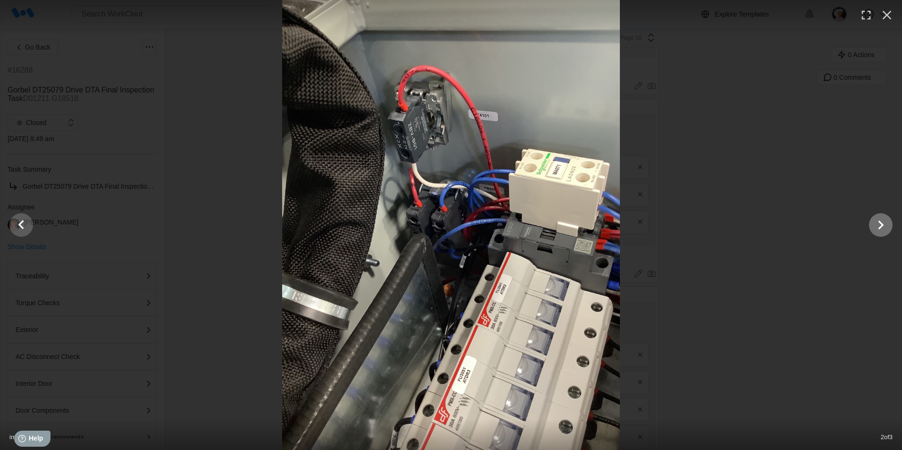
click at [878, 229] on icon "Show slide 3 of 3" at bounding box center [881, 225] width 18 height 23
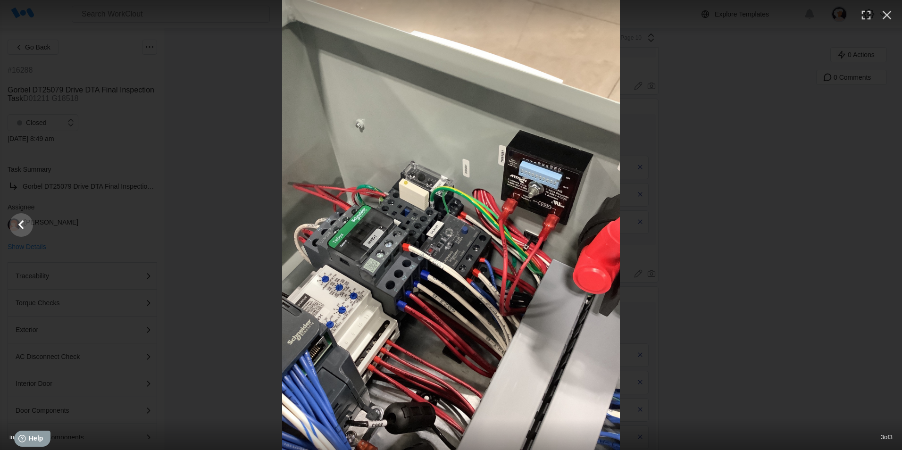
click at [878, 229] on div at bounding box center [451, 225] width 902 height 450
click at [15, 225] on icon "Show slide 2 of 3" at bounding box center [21, 225] width 18 height 23
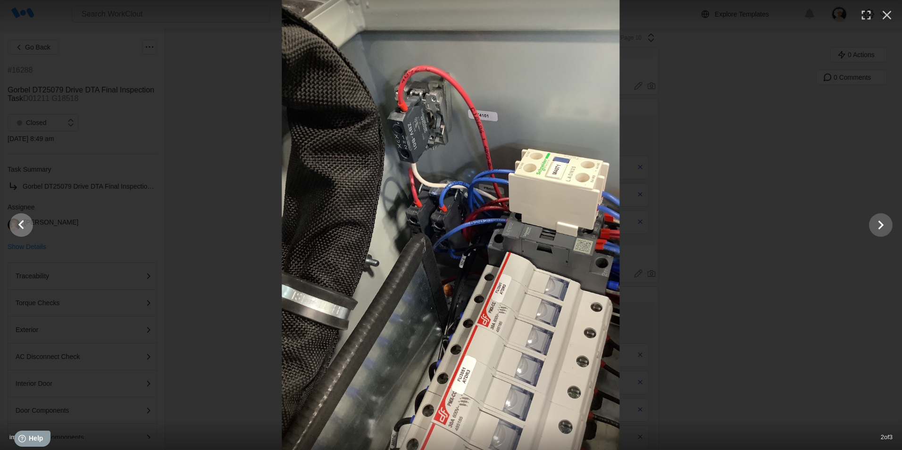
click at [15, 225] on icon "Show slide 1 of 3" at bounding box center [21, 225] width 18 height 23
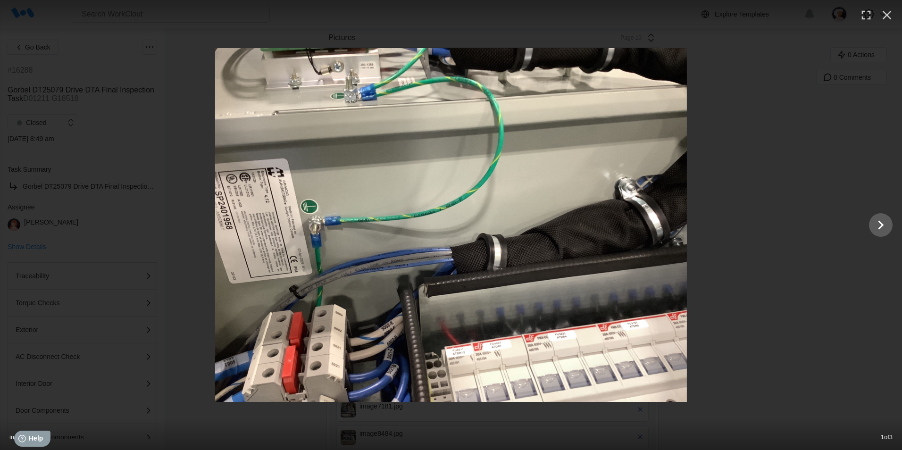
click at [15, 225] on div at bounding box center [451, 225] width 902 height 354
click at [884, 16] on icon "button" at bounding box center [886, 15] width 15 height 15
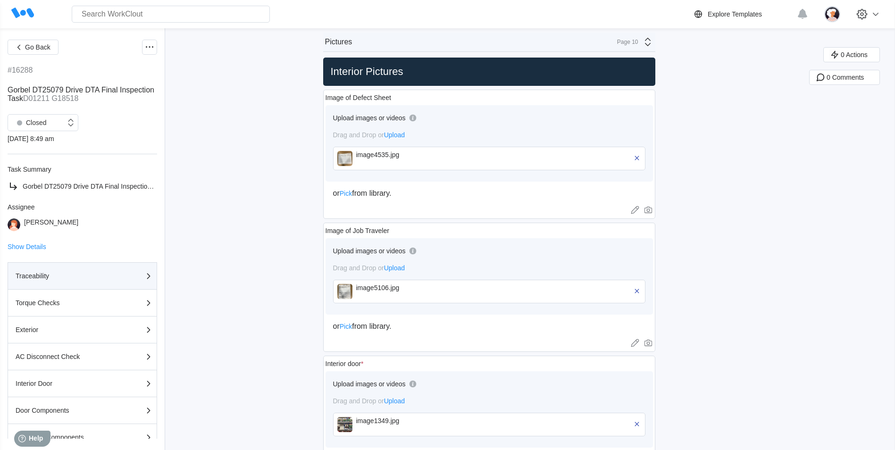
scroll to position [0, 0]
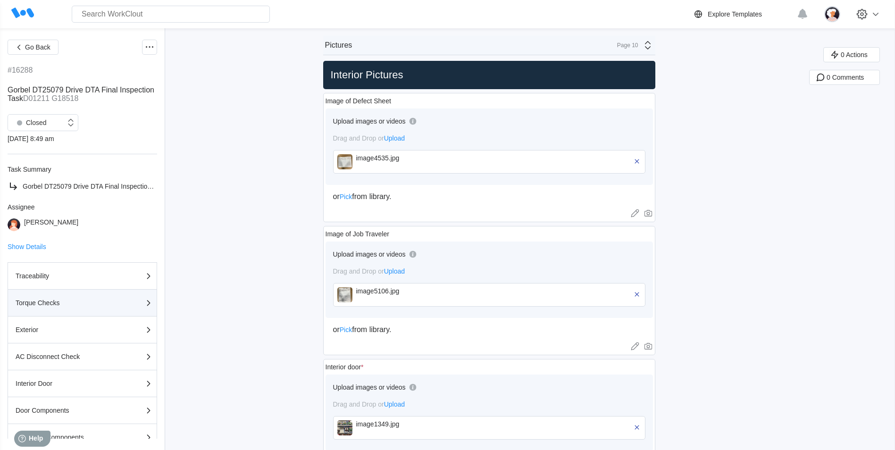
click at [30, 303] on div "Torque Checks" at bounding box center [63, 303] width 94 height 7
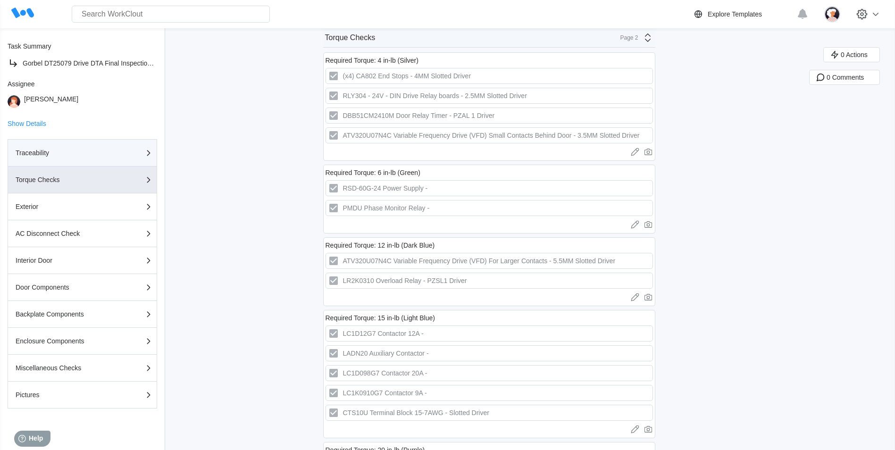
scroll to position [47, 0]
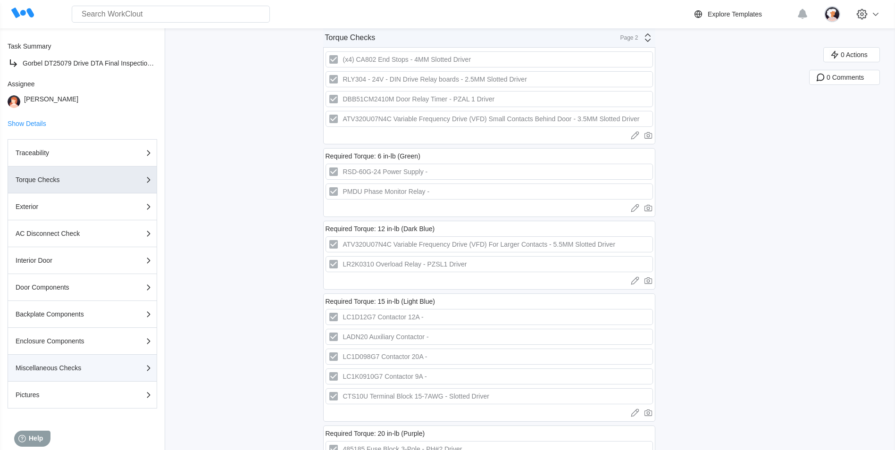
click at [37, 369] on div "Miscellaneous Checks" at bounding box center [63, 368] width 94 height 7
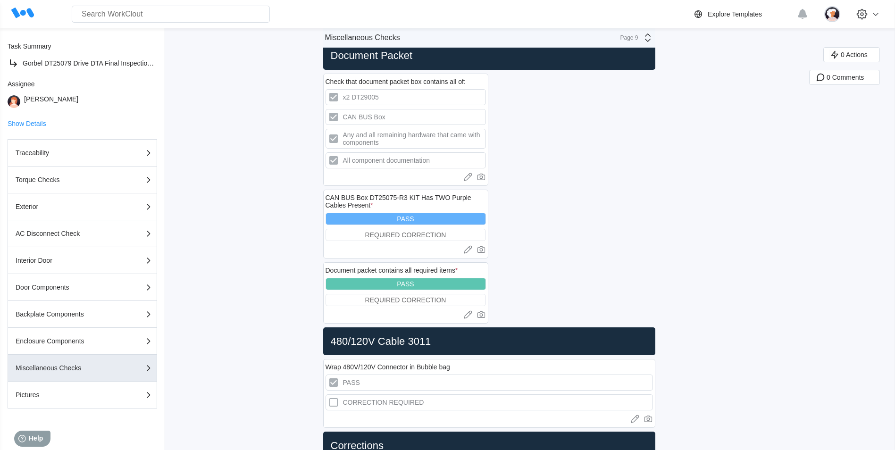
scroll to position [283, 0]
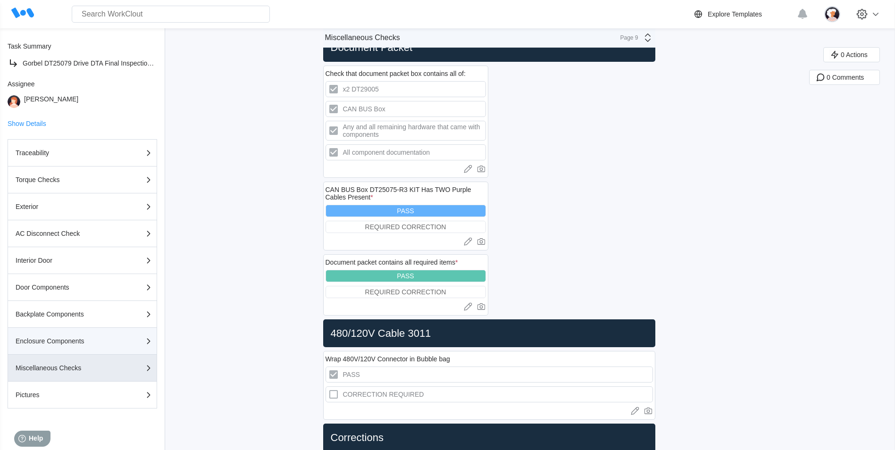
click at [78, 342] on div "Enclosure Components" at bounding box center [63, 341] width 94 height 7
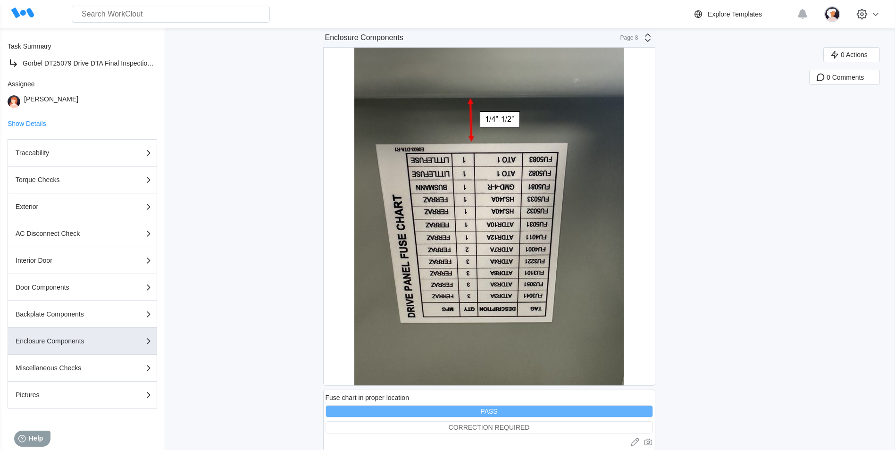
scroll to position [2096, 0]
